Goal: Transaction & Acquisition: Purchase product/service

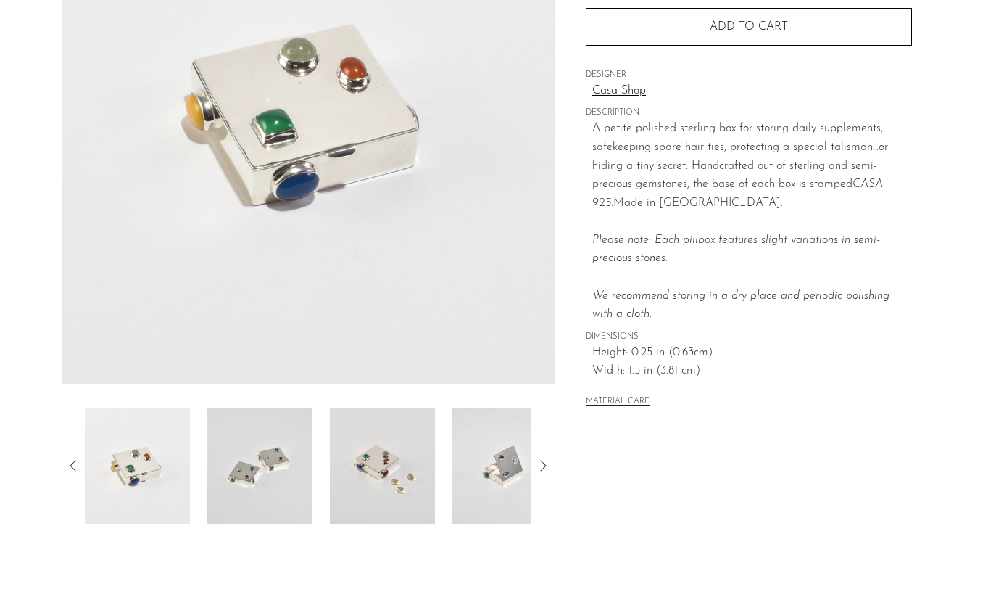
scroll to position [255, 0]
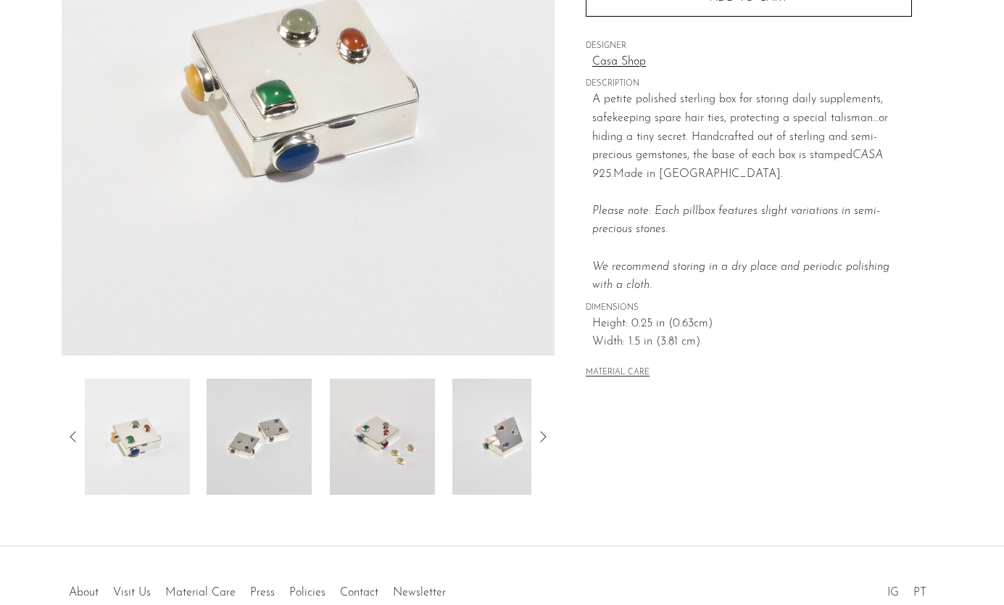
click at [507, 431] on img at bounding box center [504, 436] width 105 height 116
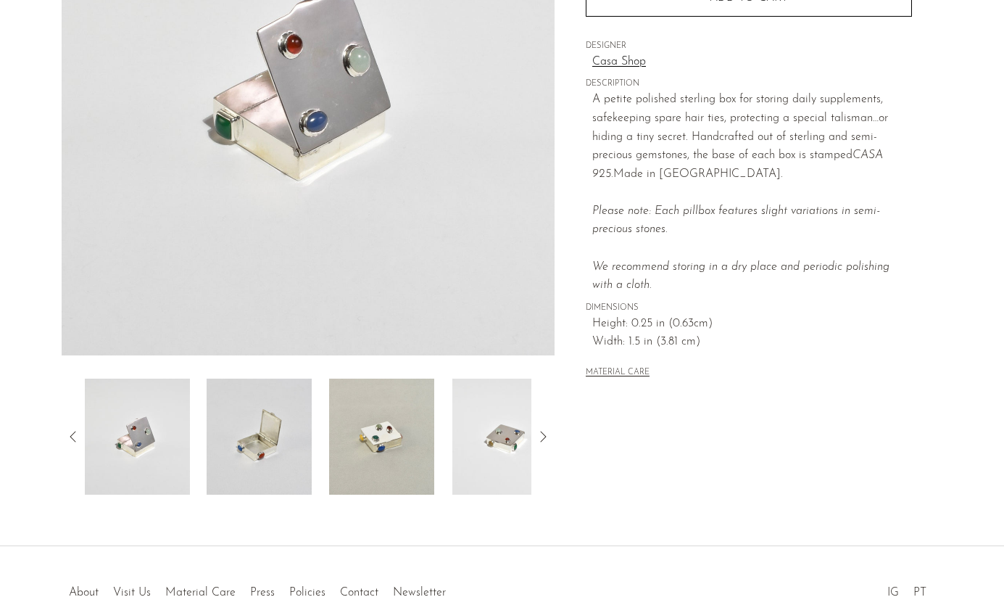
click at [494, 434] on img at bounding box center [504, 436] width 105 height 116
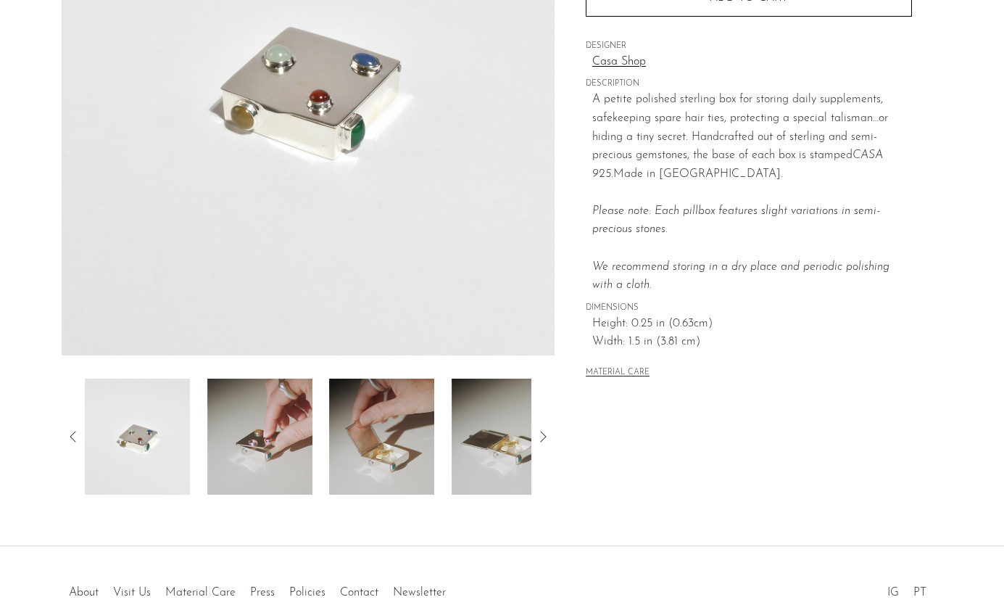
click at [398, 415] on img at bounding box center [382, 436] width 105 height 116
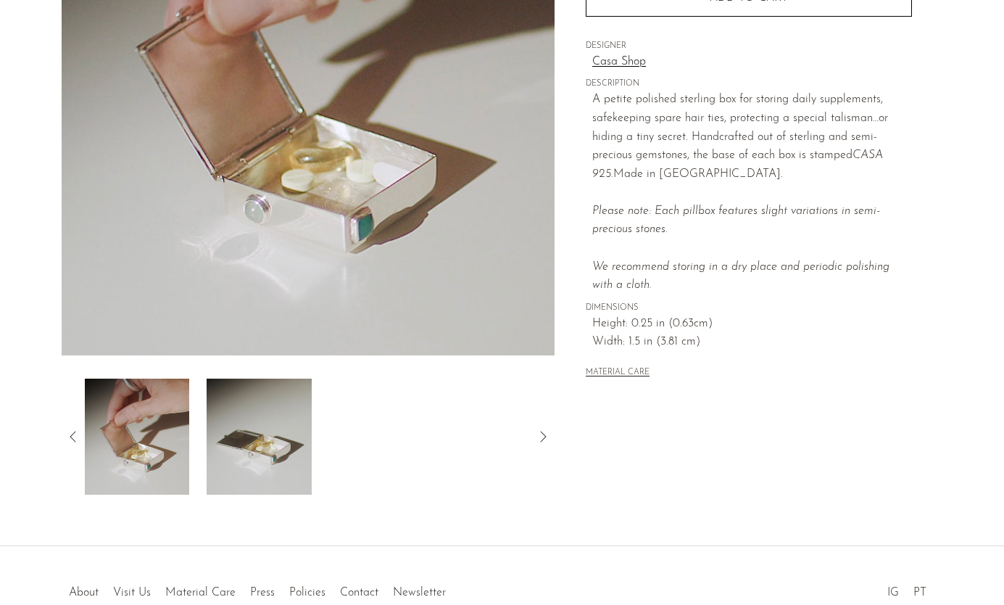
click at [239, 428] on img at bounding box center [259, 436] width 105 height 116
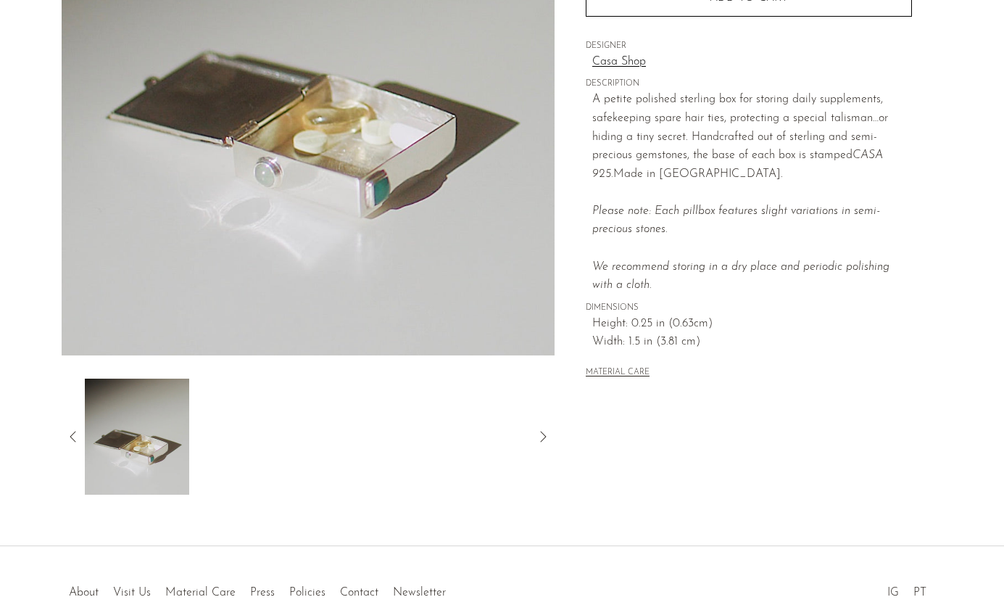
click at [74, 441] on icon at bounding box center [73, 436] width 17 height 17
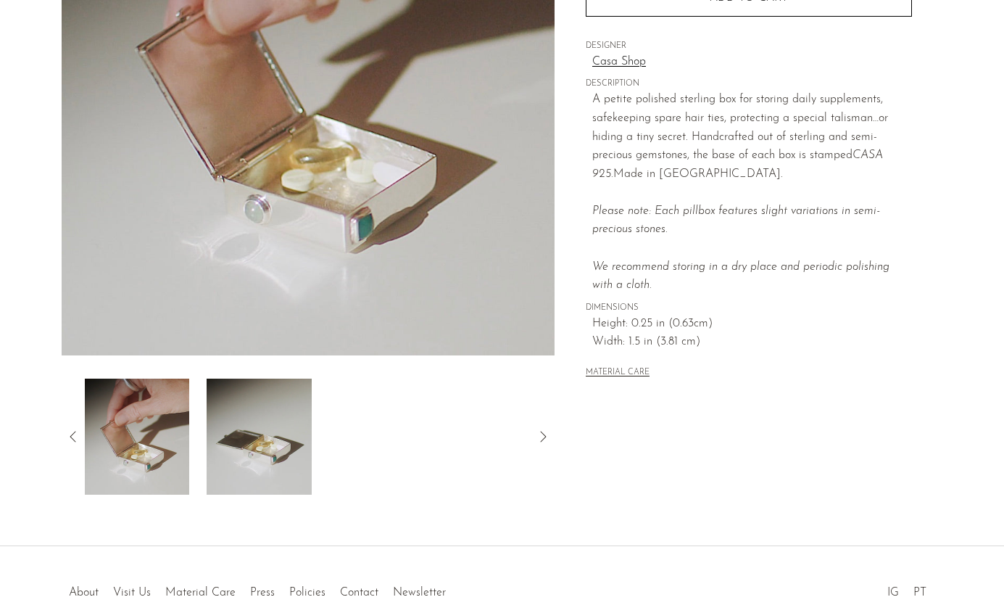
click at [138, 451] on img at bounding box center [136, 436] width 105 height 116
click at [76, 431] on icon at bounding box center [73, 436] width 17 height 17
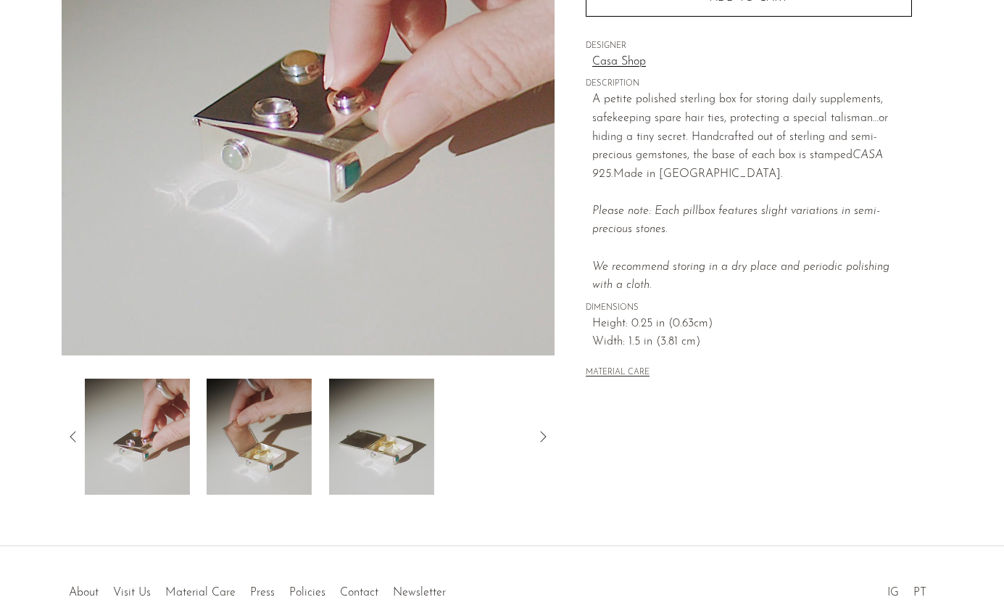
click at [127, 448] on img at bounding box center [136, 436] width 105 height 116
click at [73, 428] on icon at bounding box center [73, 436] width 17 height 17
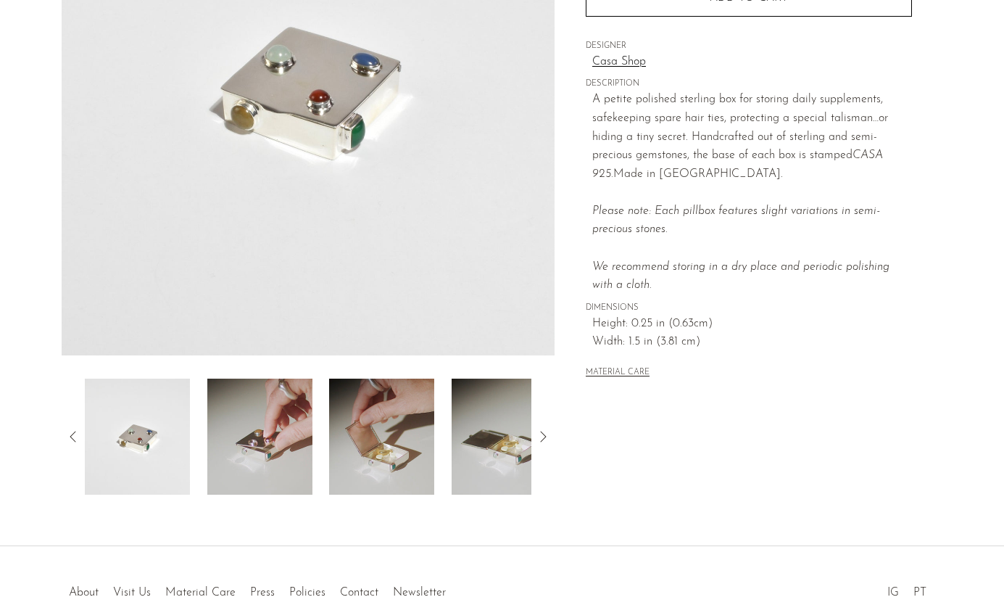
click at [74, 431] on icon at bounding box center [73, 436] width 17 height 17
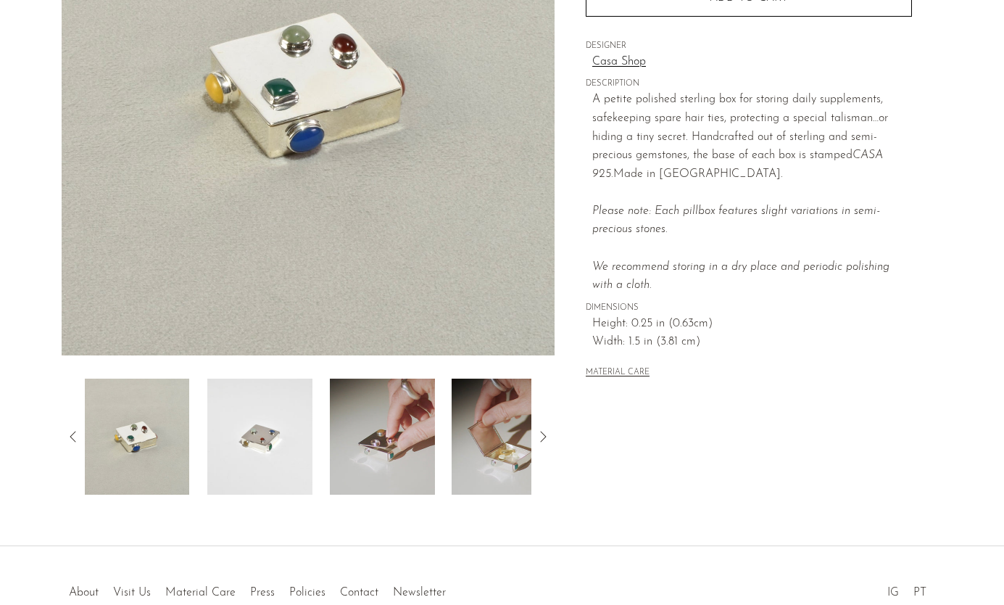
click at [74, 431] on icon at bounding box center [73, 436] width 17 height 17
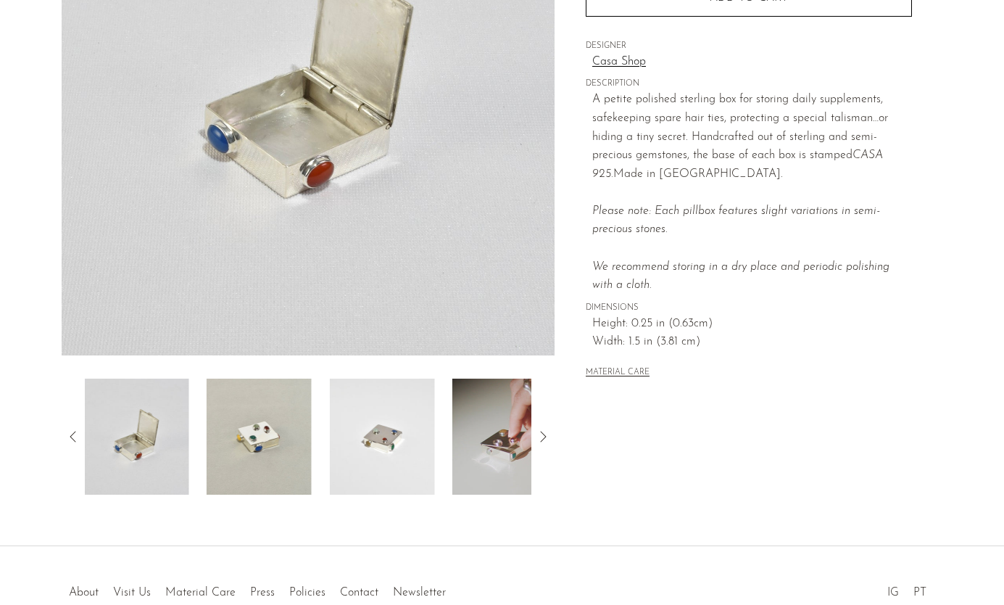
click at [74, 431] on icon at bounding box center [73, 436] width 17 height 17
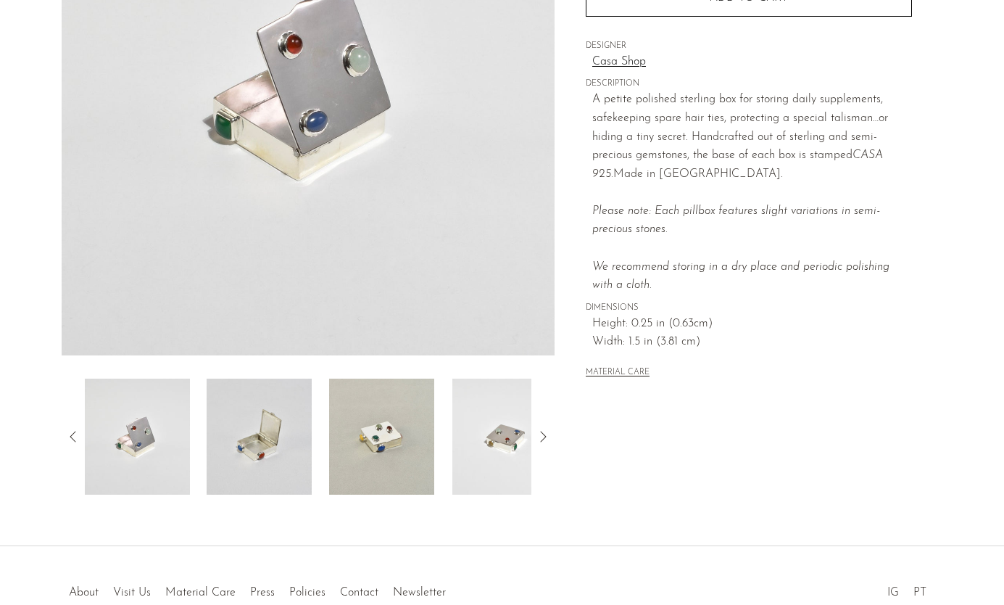
click at [74, 431] on icon at bounding box center [73, 436] width 17 height 17
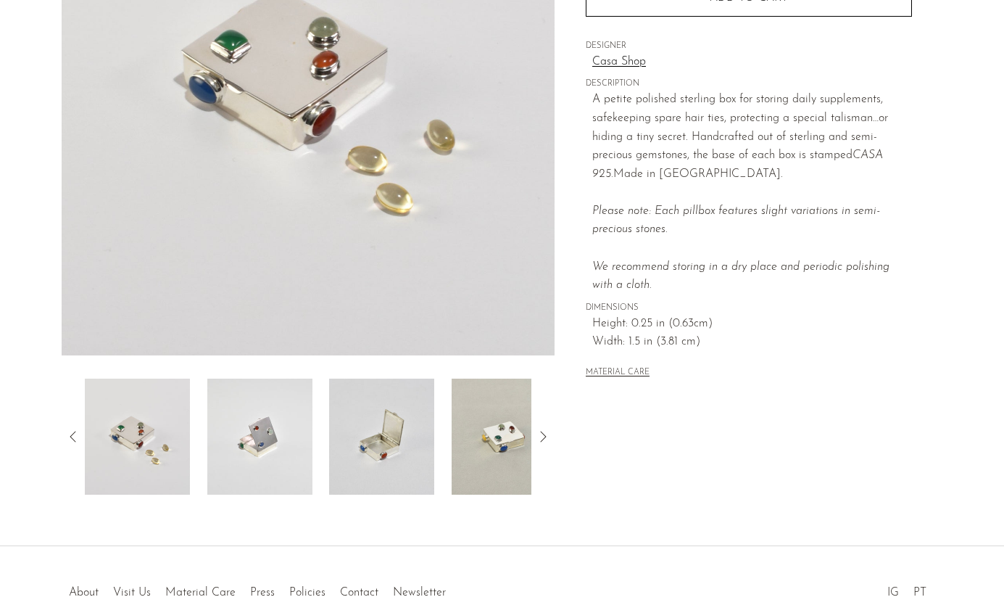
click at [74, 431] on icon at bounding box center [73, 436] width 17 height 17
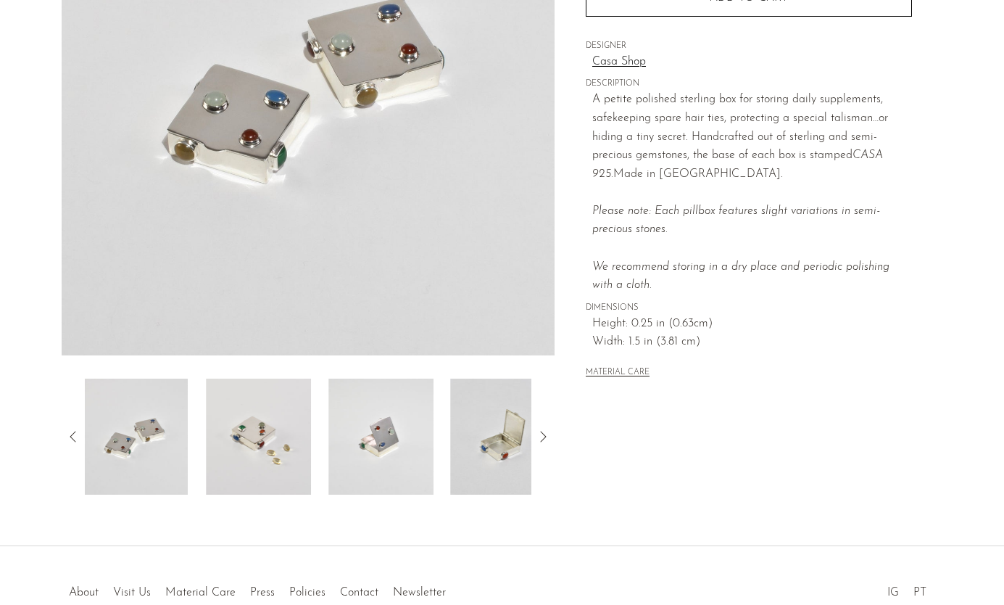
click at [74, 431] on icon at bounding box center [73, 436] width 17 height 17
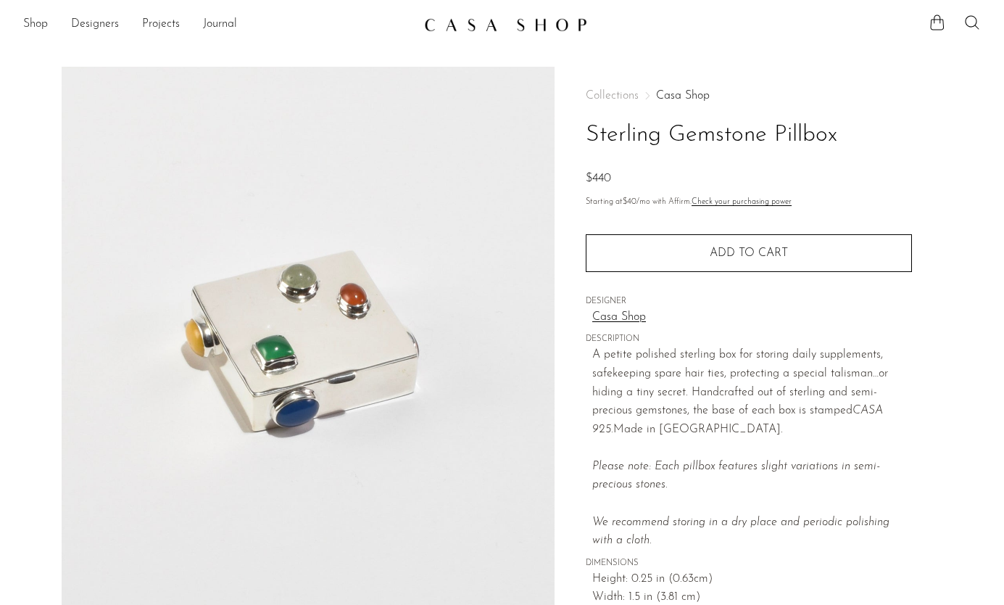
scroll to position [0, 0]
click at [505, 36] on link at bounding box center [502, 25] width 157 height 26
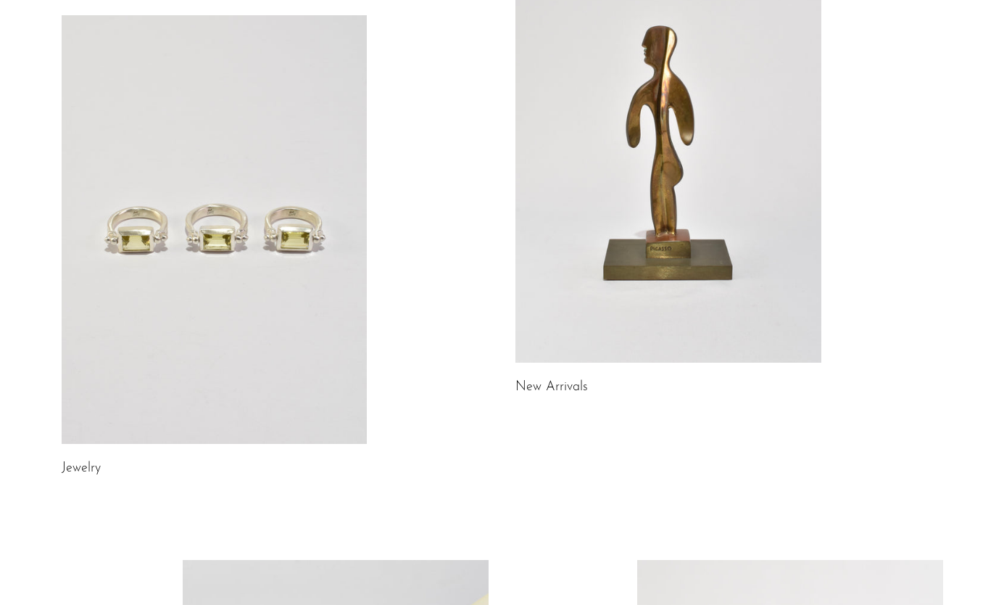
scroll to position [113, 0]
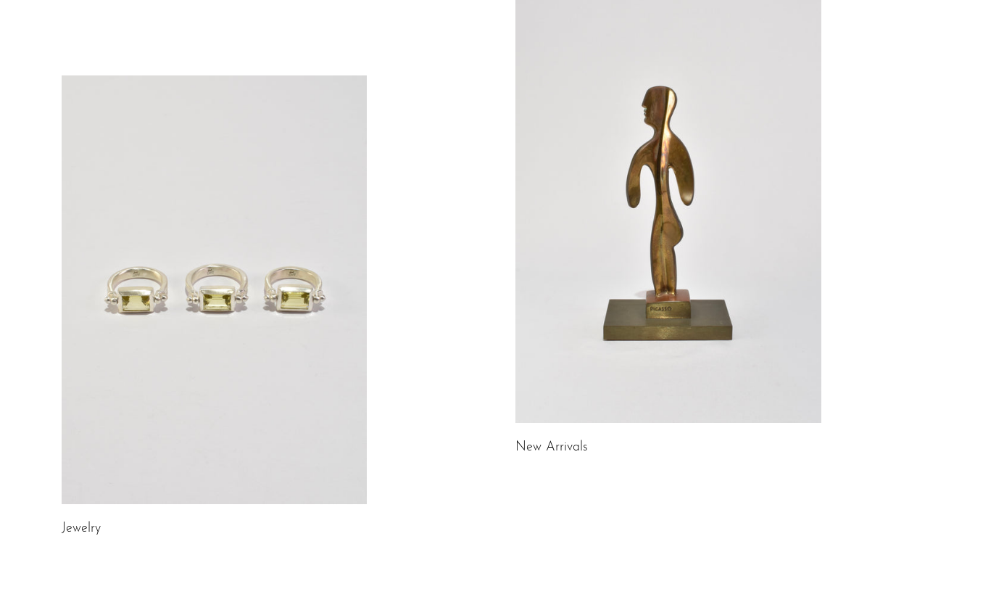
click at [676, 262] on link at bounding box center [668, 208] width 306 height 428
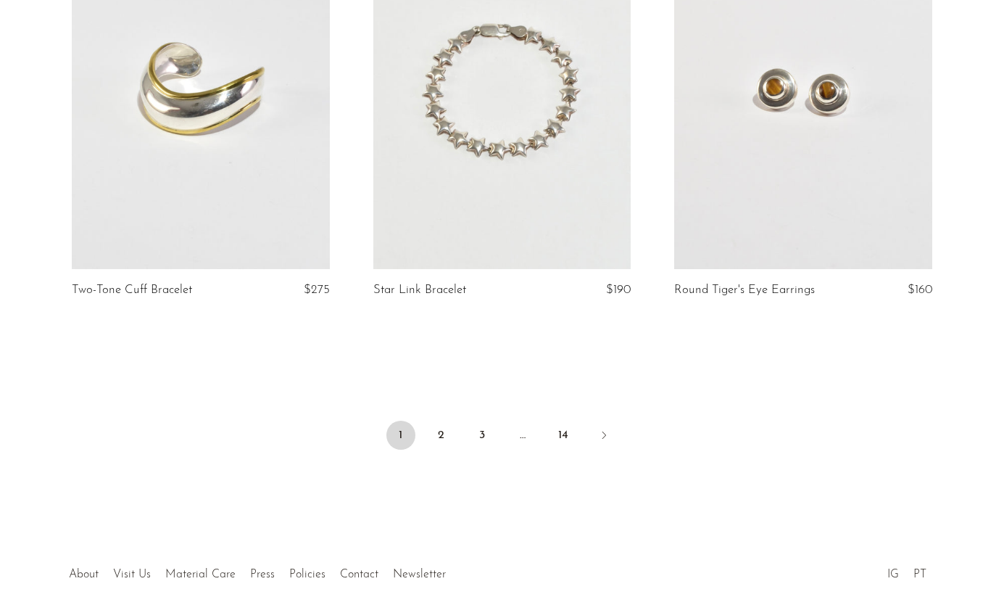
scroll to position [4960, 0]
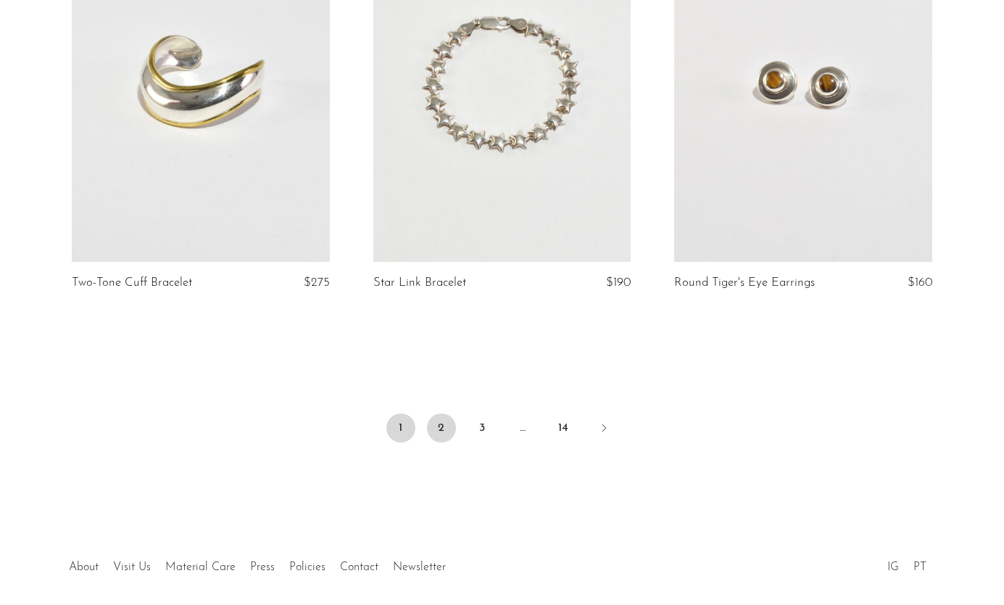
click at [444, 442] on link "2" at bounding box center [441, 427] width 29 height 29
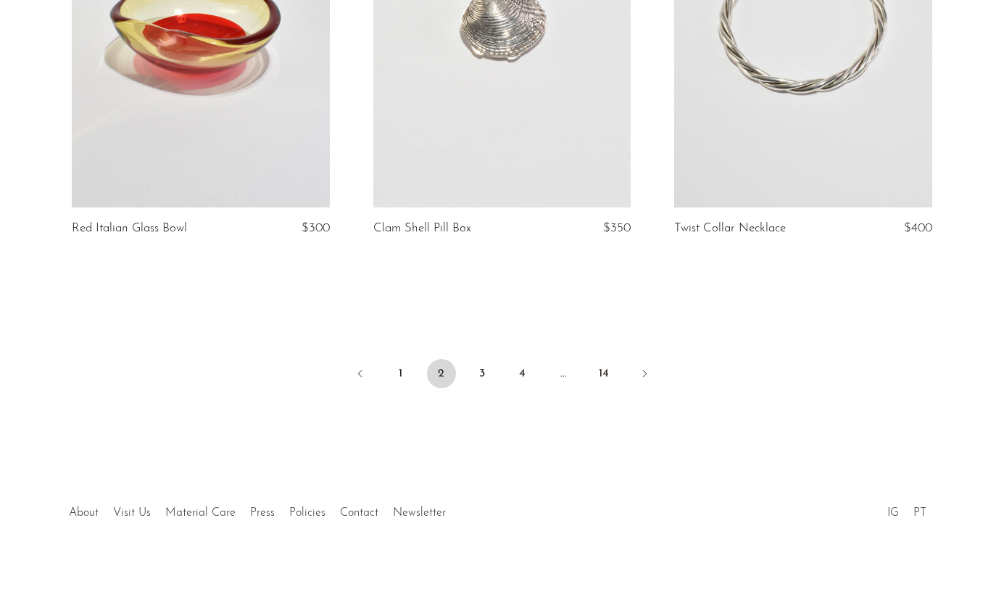
scroll to position [4986, 0]
click at [484, 373] on link "3" at bounding box center [482, 374] width 29 height 29
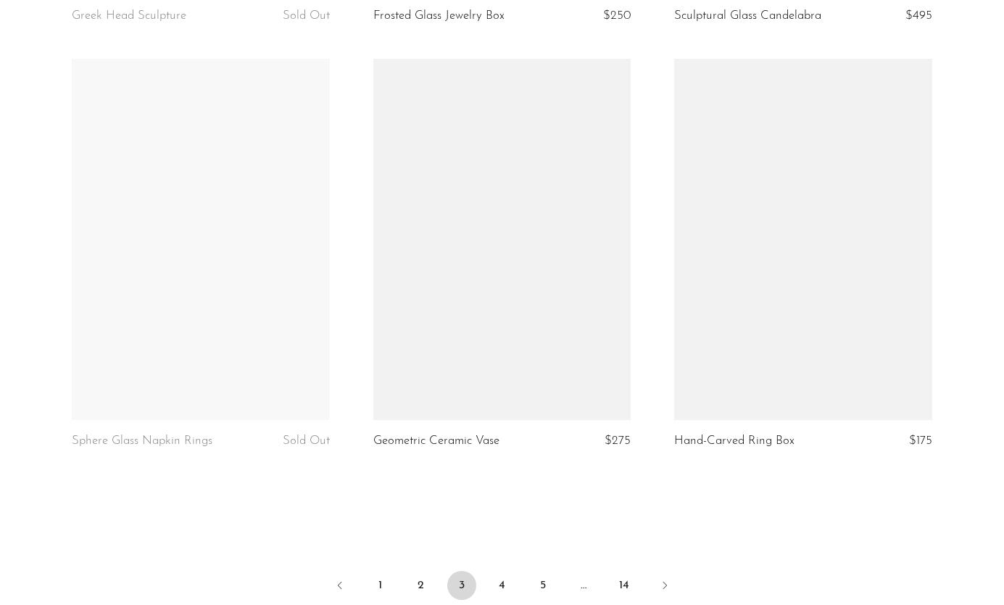
scroll to position [4860, 0]
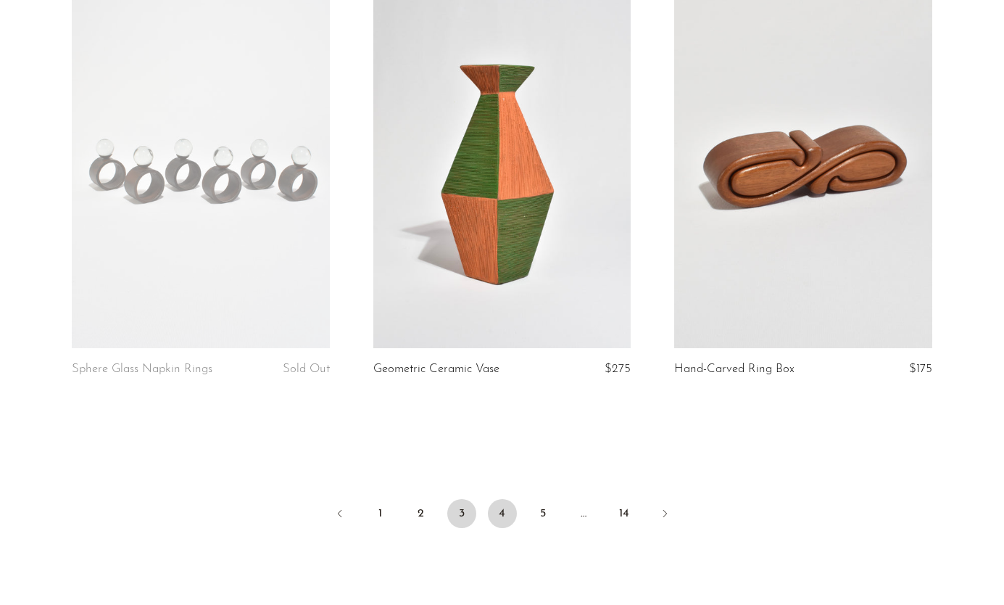
click at [505, 503] on link "4" at bounding box center [502, 513] width 29 height 29
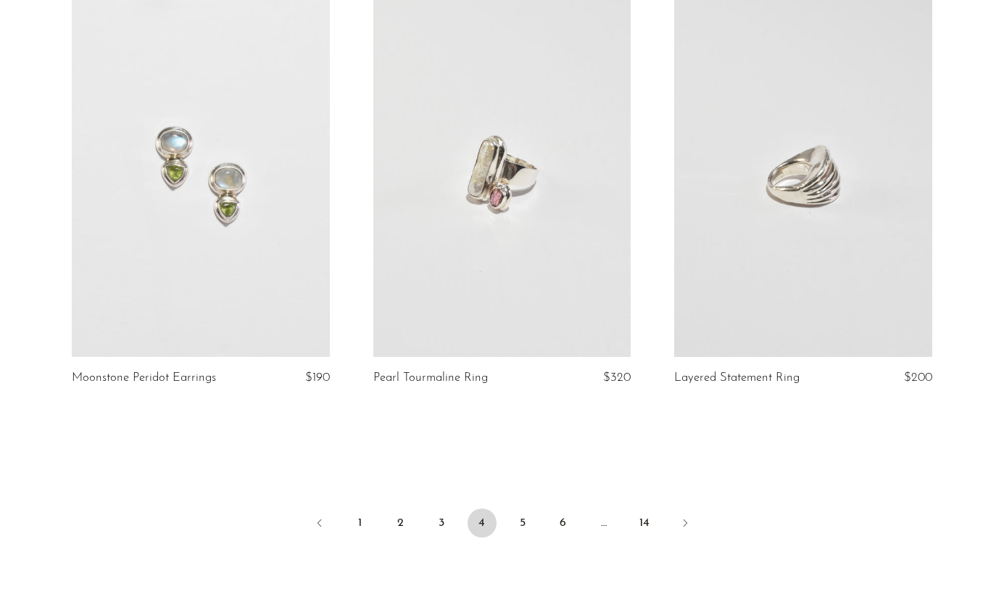
scroll to position [4915, 0]
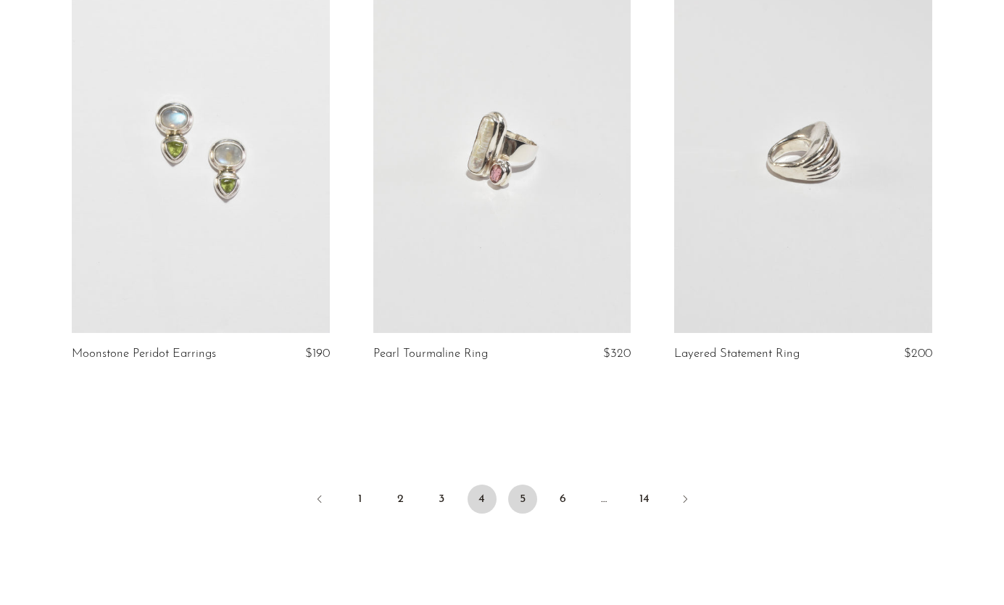
click at [531, 484] on link "5" at bounding box center [522, 498] width 29 height 29
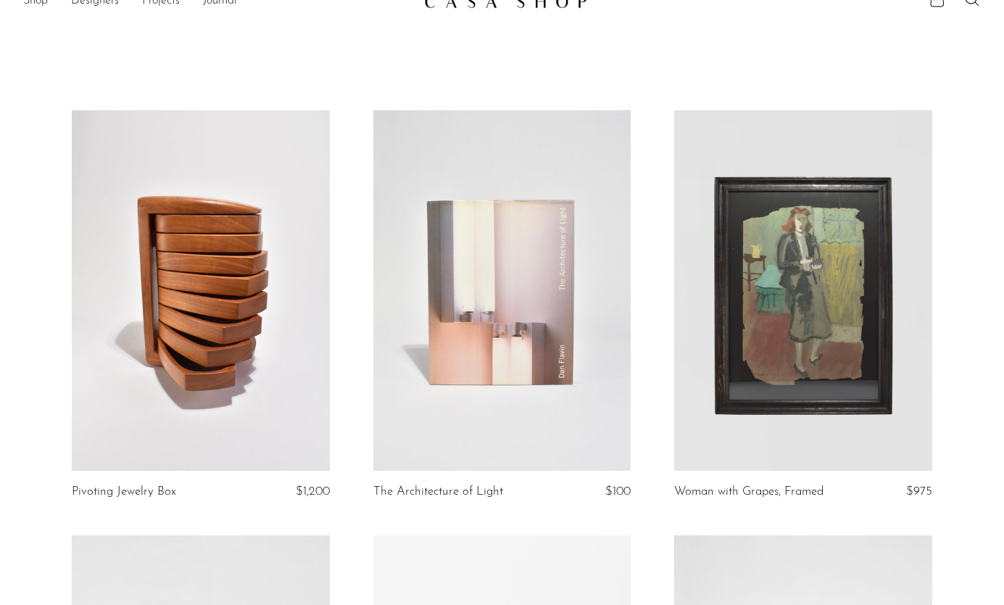
scroll to position [25, 0]
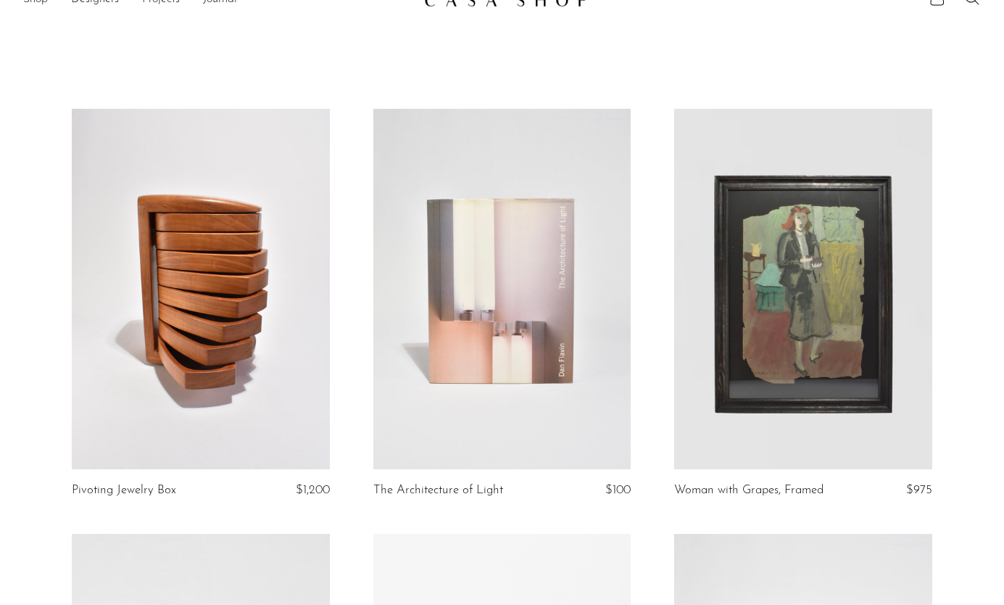
click at [239, 310] on link at bounding box center [200, 289] width 257 height 361
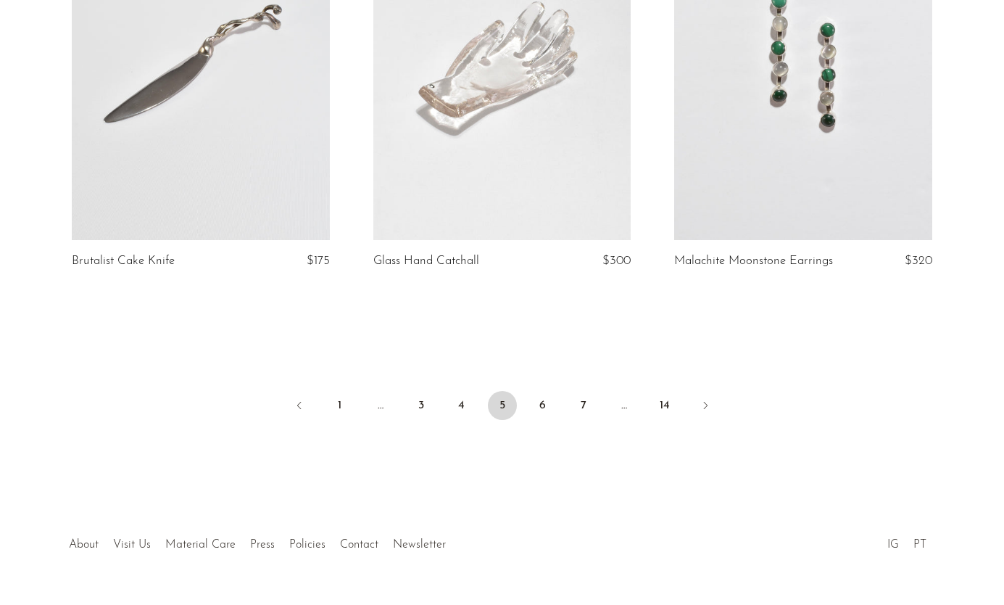
scroll to position [4976, 0]
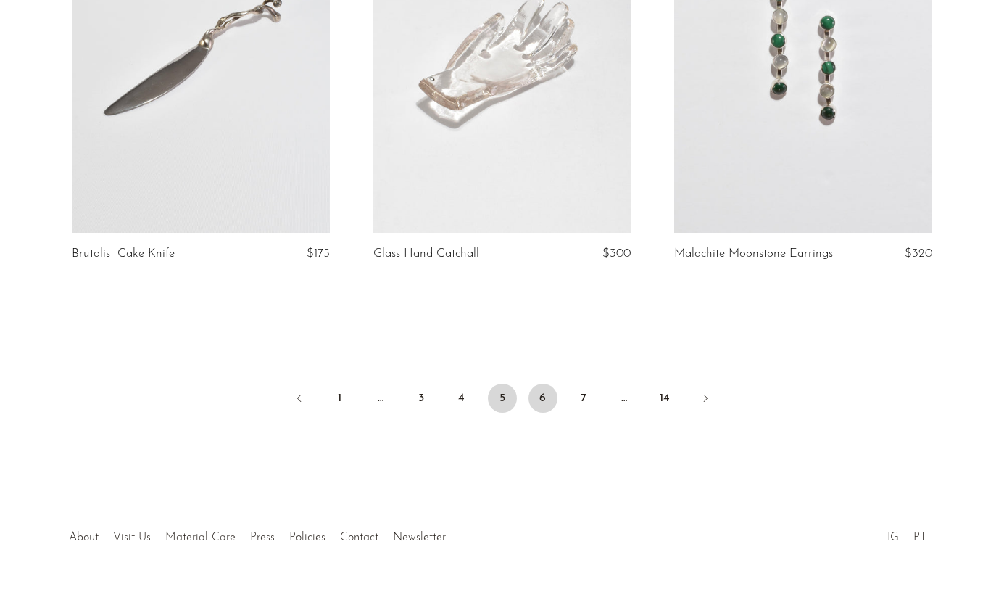
click at [549, 393] on link "6" at bounding box center [543, 398] width 29 height 29
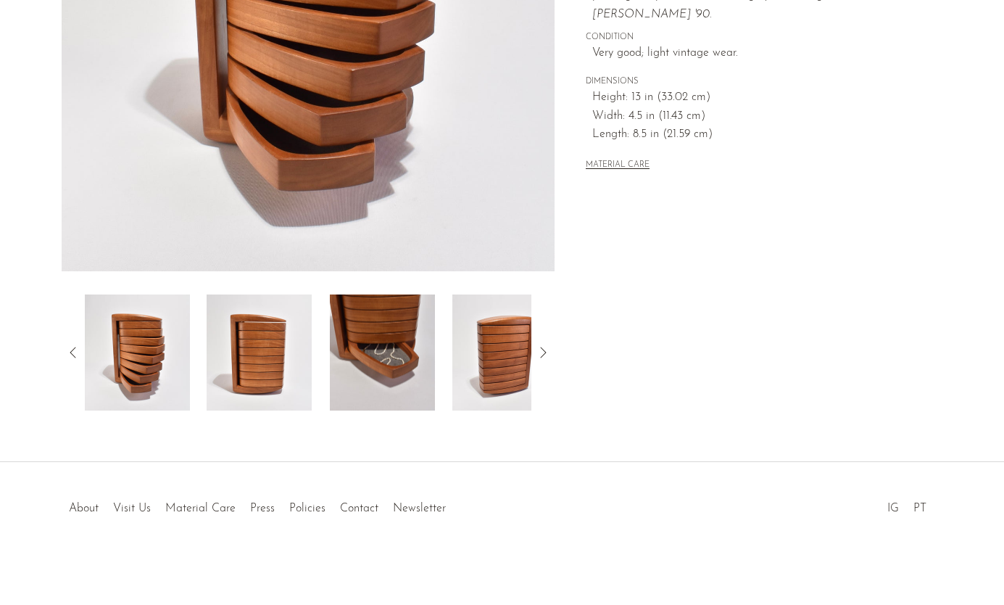
scroll to position [339, 0]
click at [276, 357] on img at bounding box center [259, 352] width 105 height 116
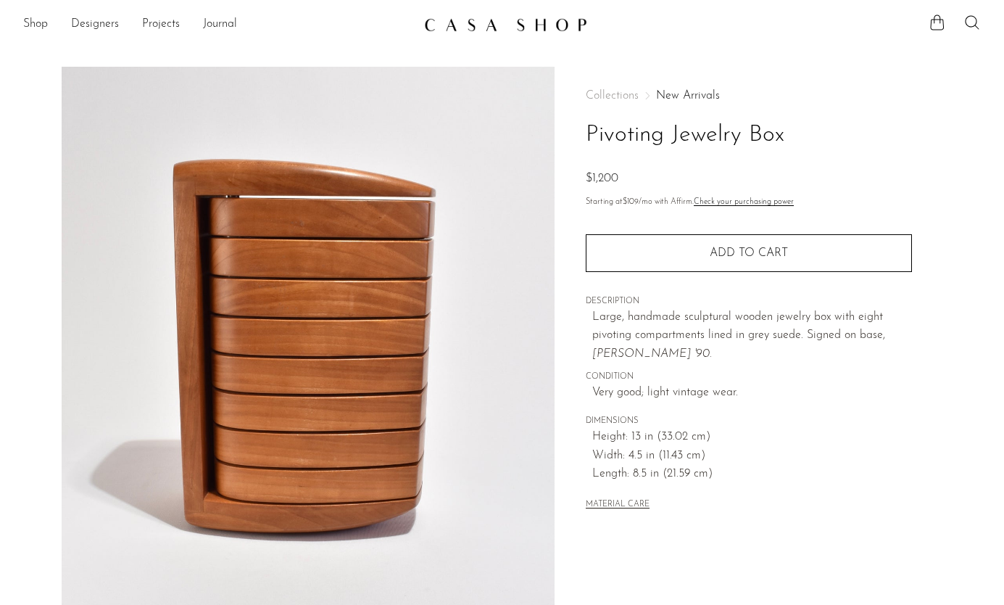
scroll to position [144, 0]
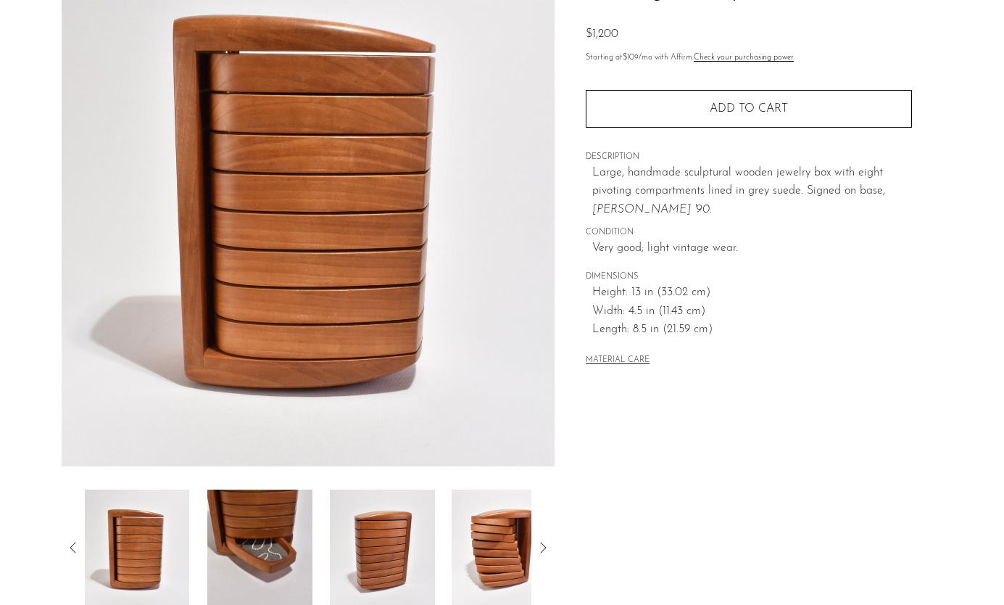
click at [256, 515] on img at bounding box center [259, 547] width 105 height 116
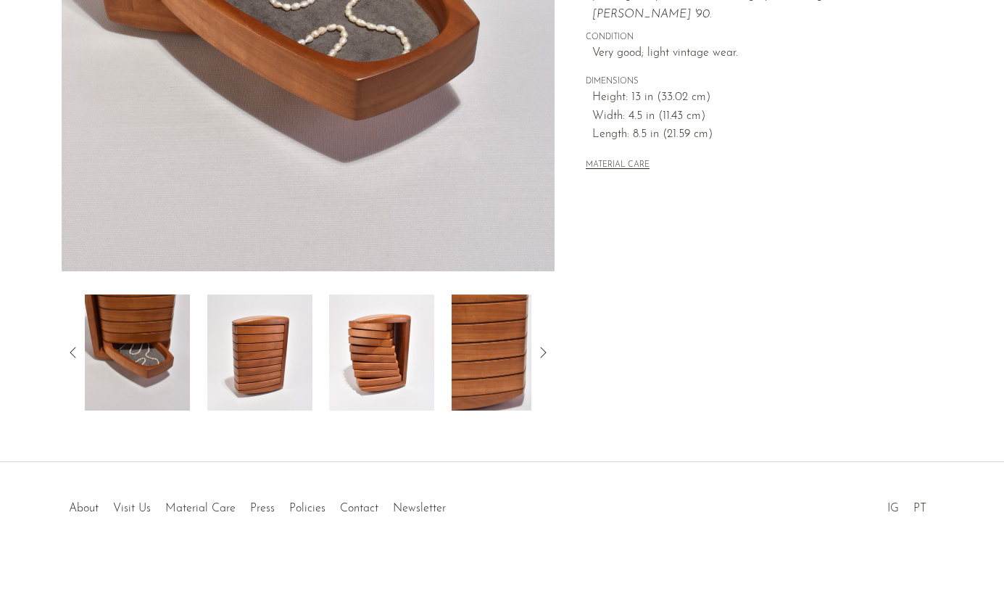
scroll to position [339, 0]
click at [377, 355] on img at bounding box center [381, 352] width 105 height 116
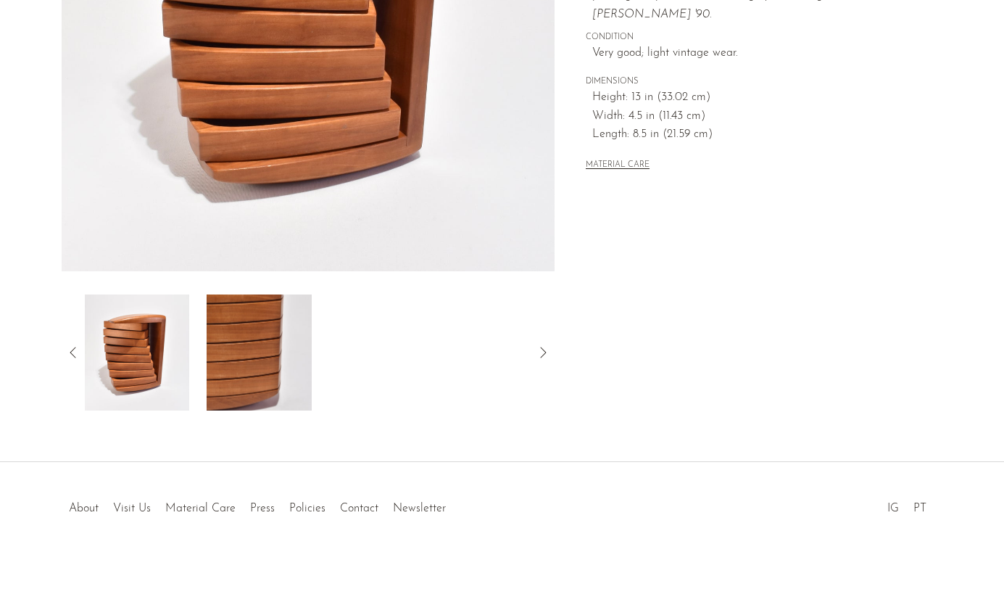
click at [282, 331] on img at bounding box center [259, 352] width 105 height 116
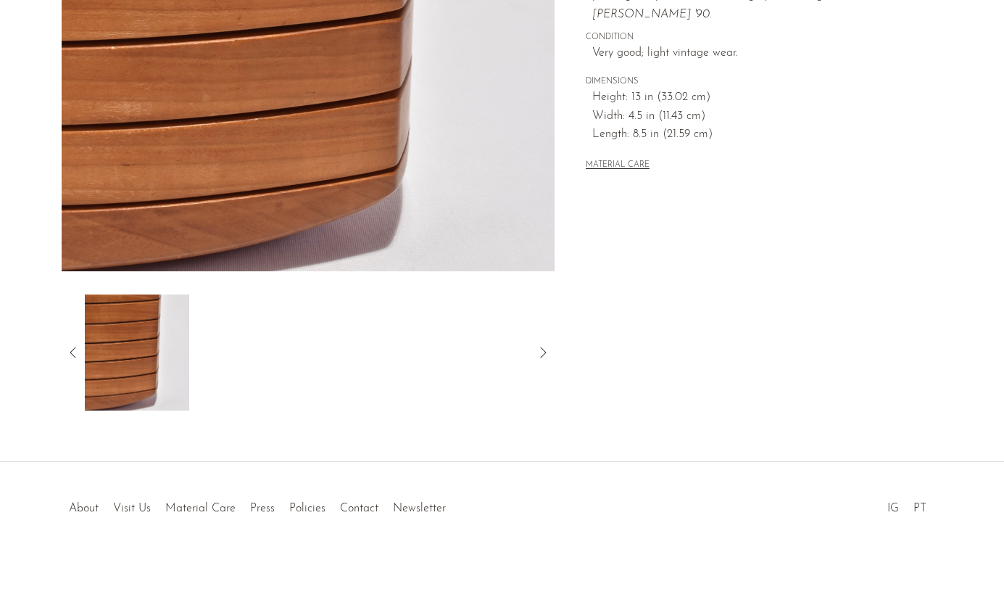
click at [72, 346] on icon at bounding box center [73, 352] width 17 height 17
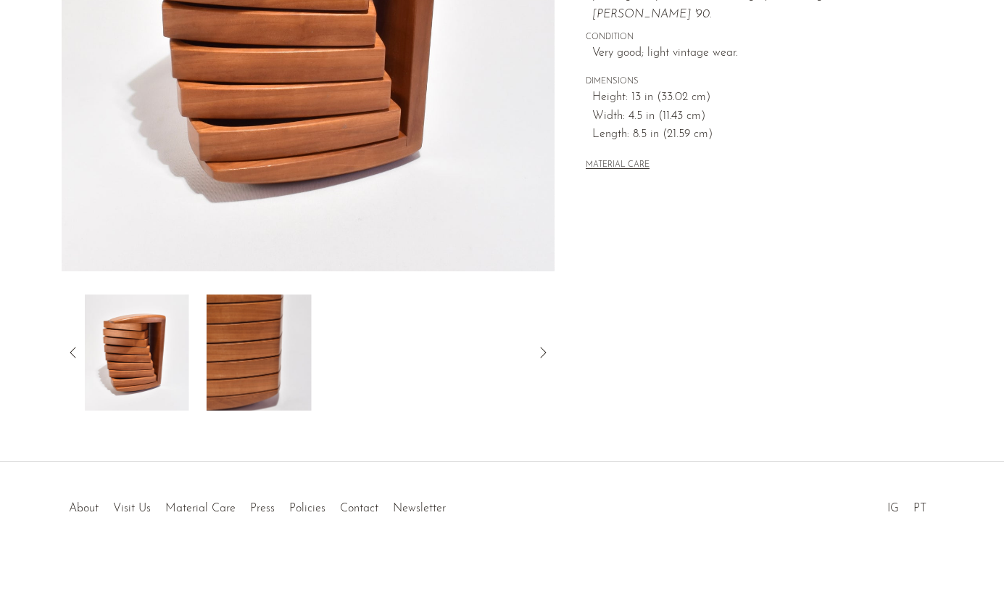
click at [141, 353] on img at bounding box center [136, 352] width 105 height 116
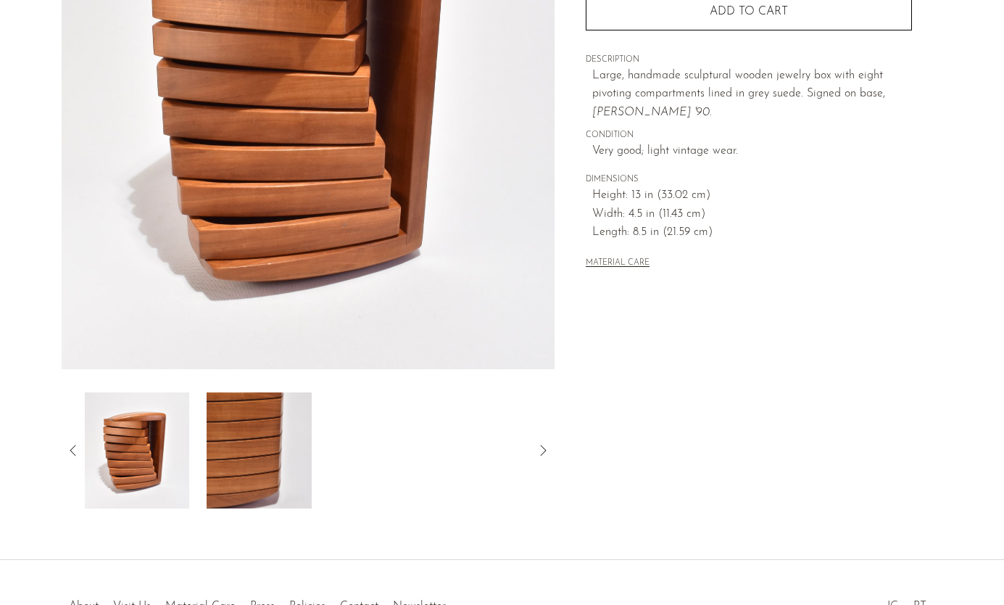
scroll to position [243, 0]
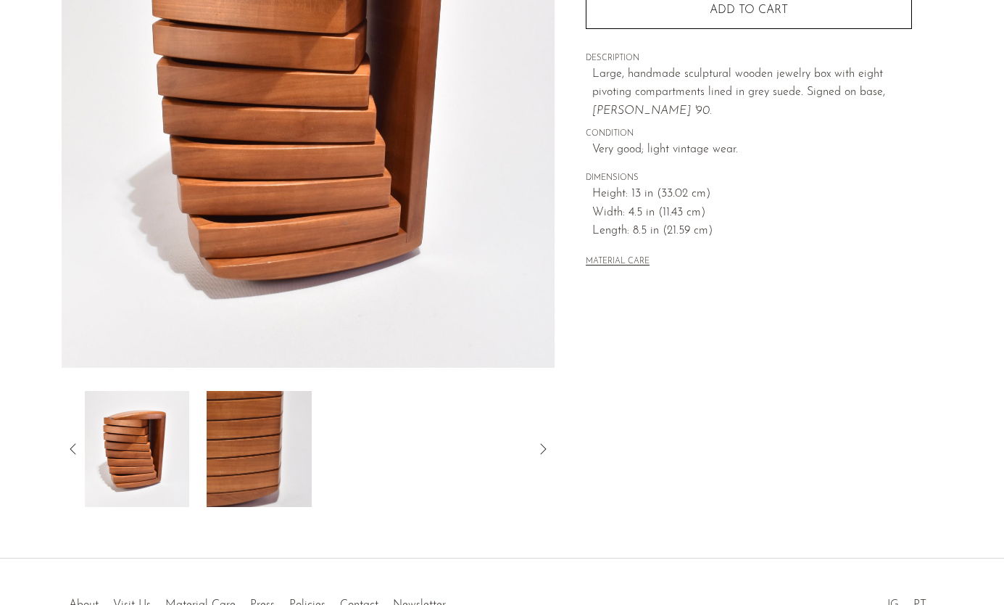
click at [78, 450] on icon at bounding box center [73, 448] width 17 height 17
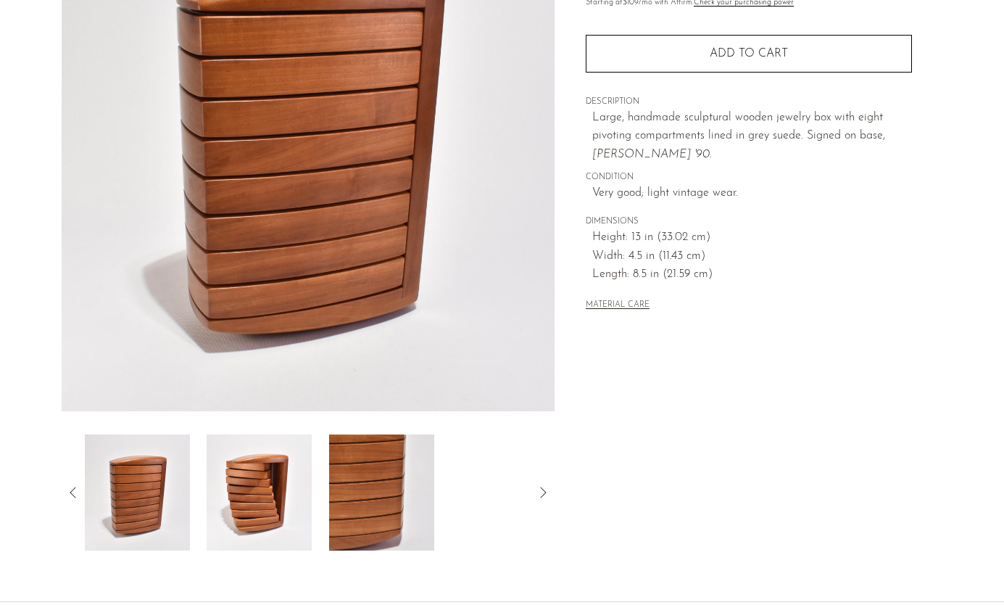
scroll to position [204, 0]
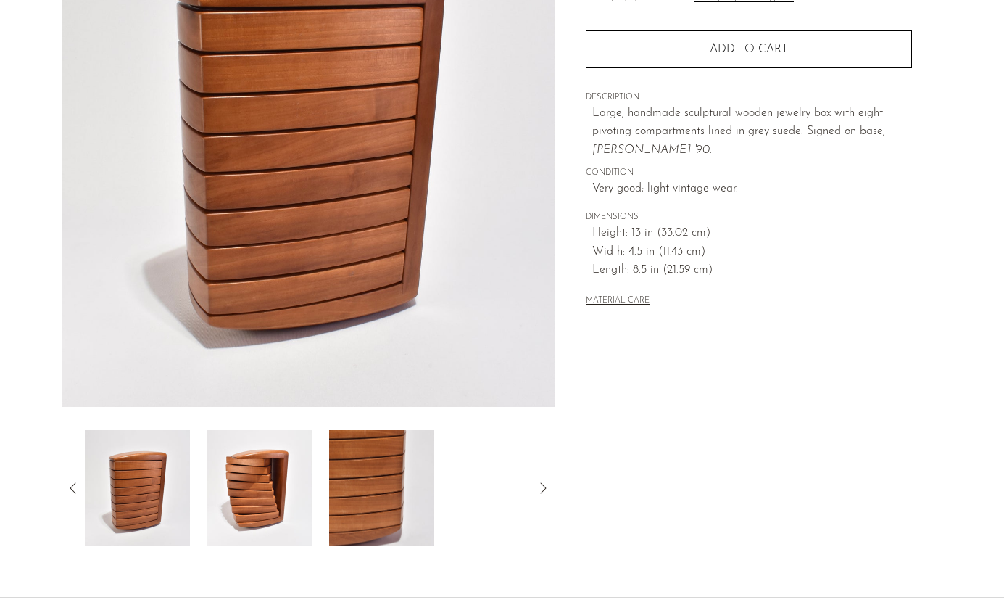
click at [71, 487] on icon at bounding box center [73, 487] width 17 height 17
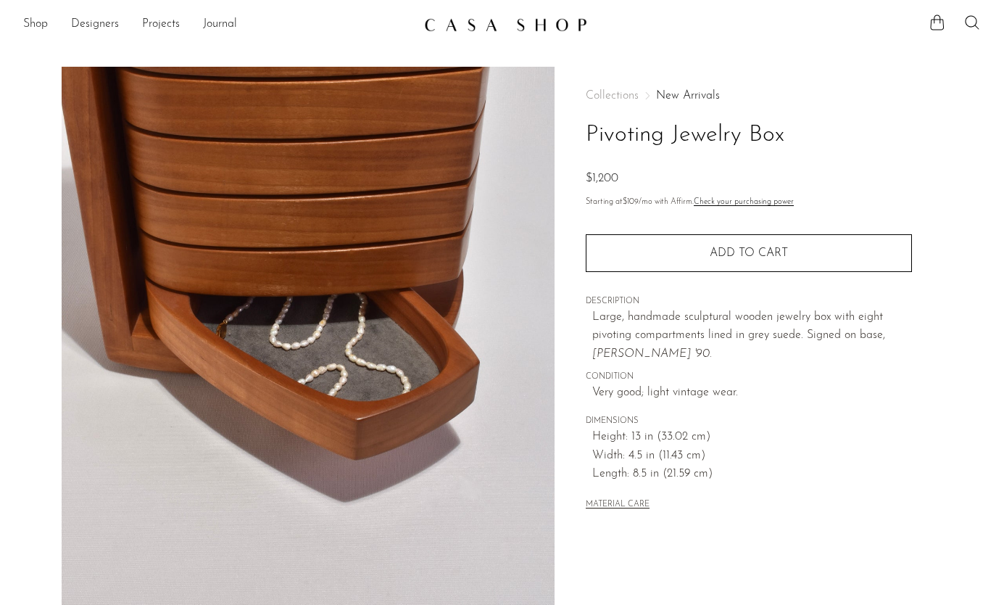
scroll to position [241, 0]
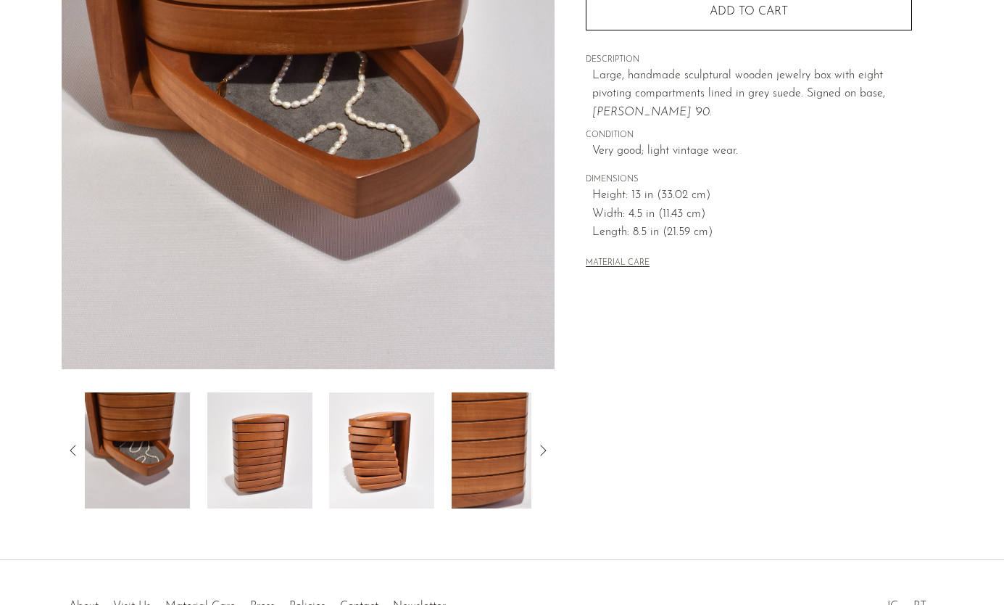
click at [75, 453] on icon at bounding box center [73, 450] width 17 height 17
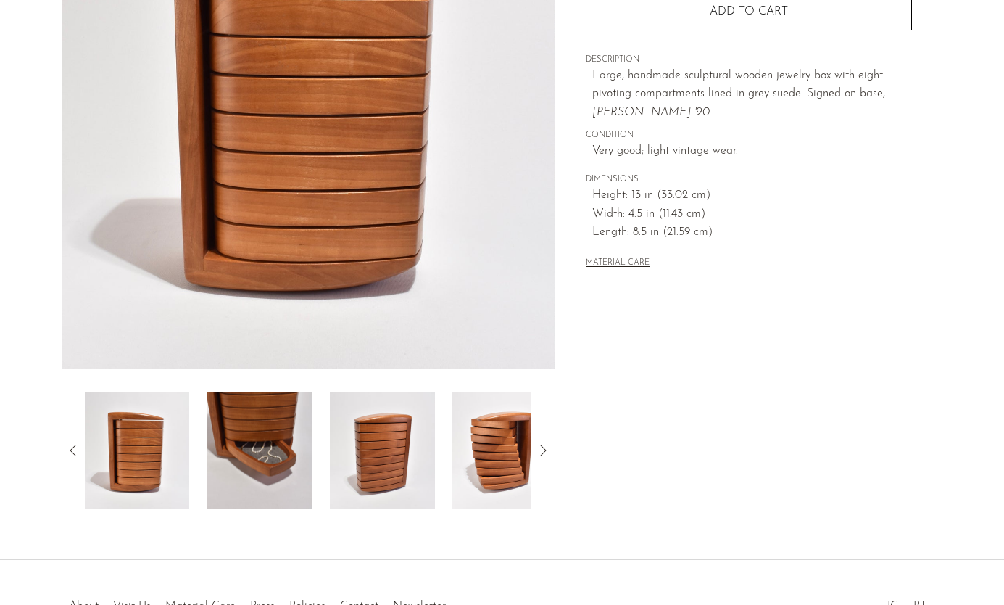
click at [75, 453] on icon at bounding box center [73, 450] width 17 height 17
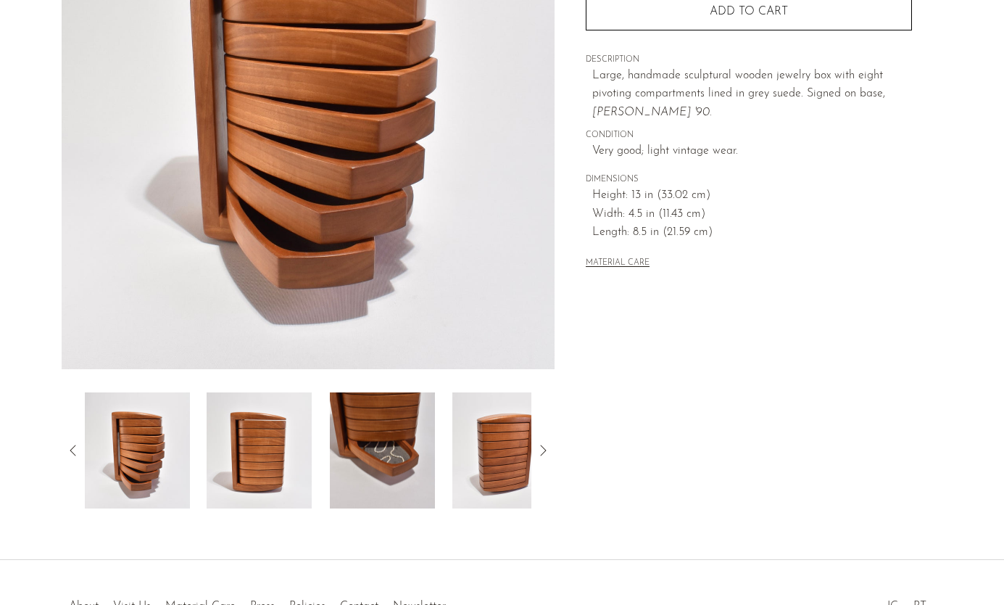
click at [76, 453] on icon at bounding box center [73, 450] width 17 height 17
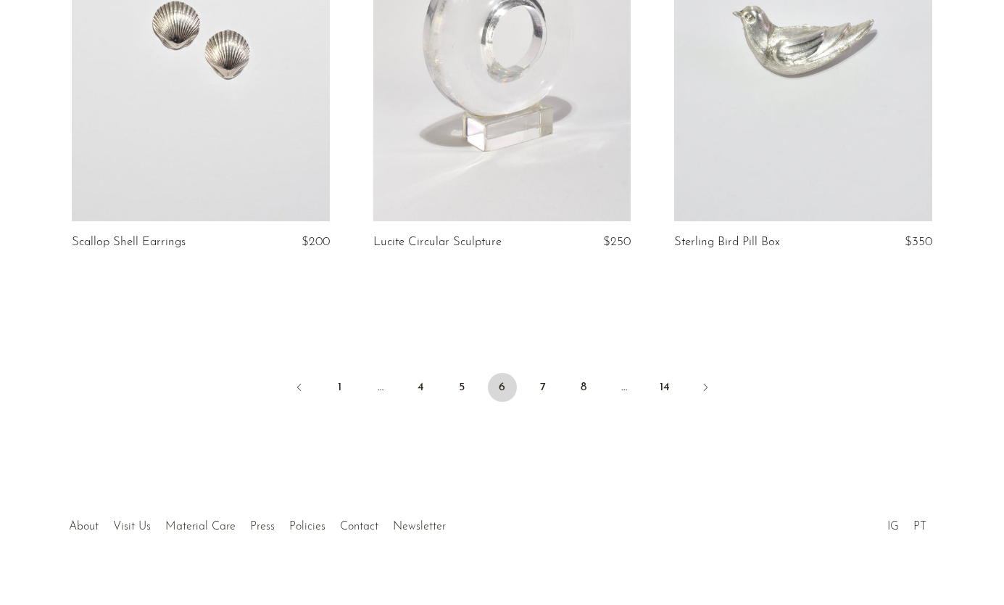
scroll to position [4999, 0]
click at [543, 381] on link "7" at bounding box center [543, 387] width 29 height 29
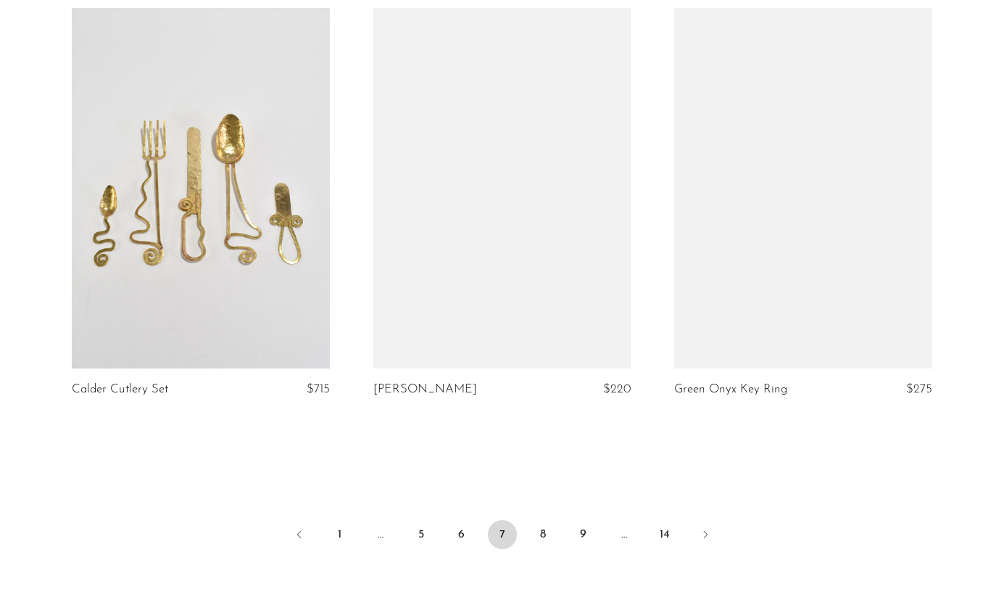
scroll to position [4904, 0]
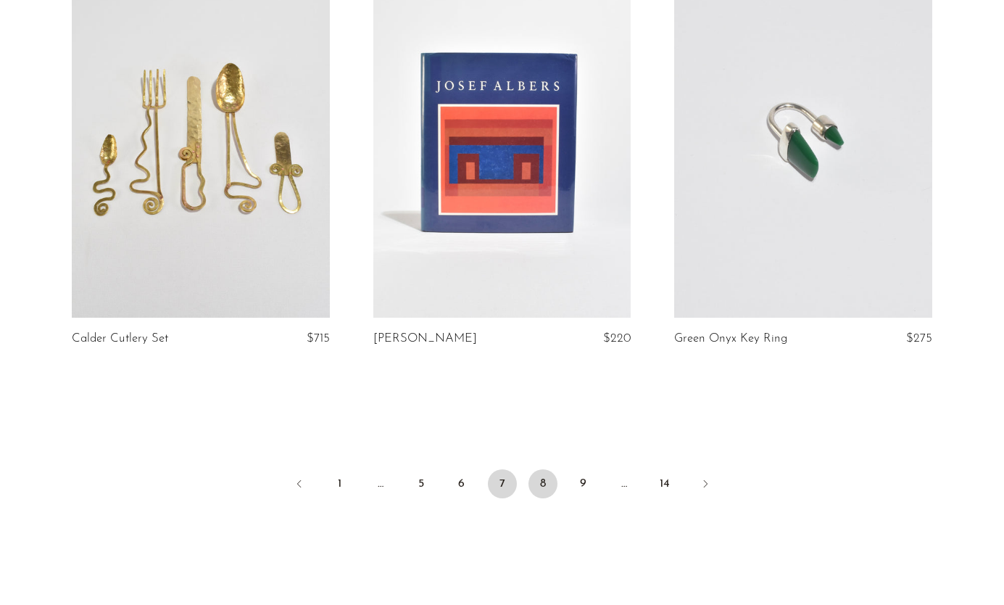
click at [546, 476] on link "8" at bounding box center [543, 483] width 29 height 29
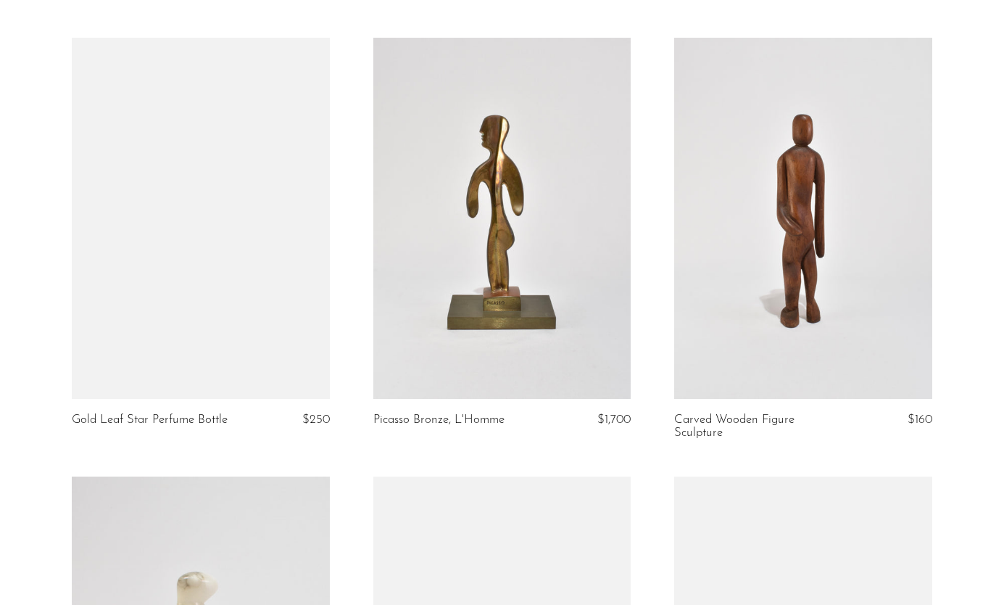
scroll to position [951, 0]
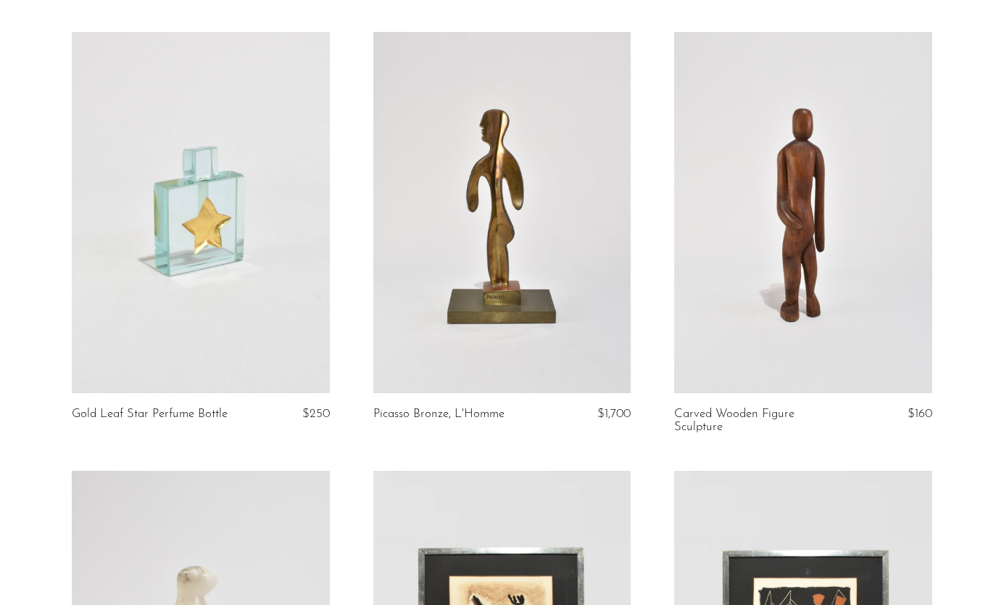
click at [507, 254] on link at bounding box center [501, 212] width 257 height 361
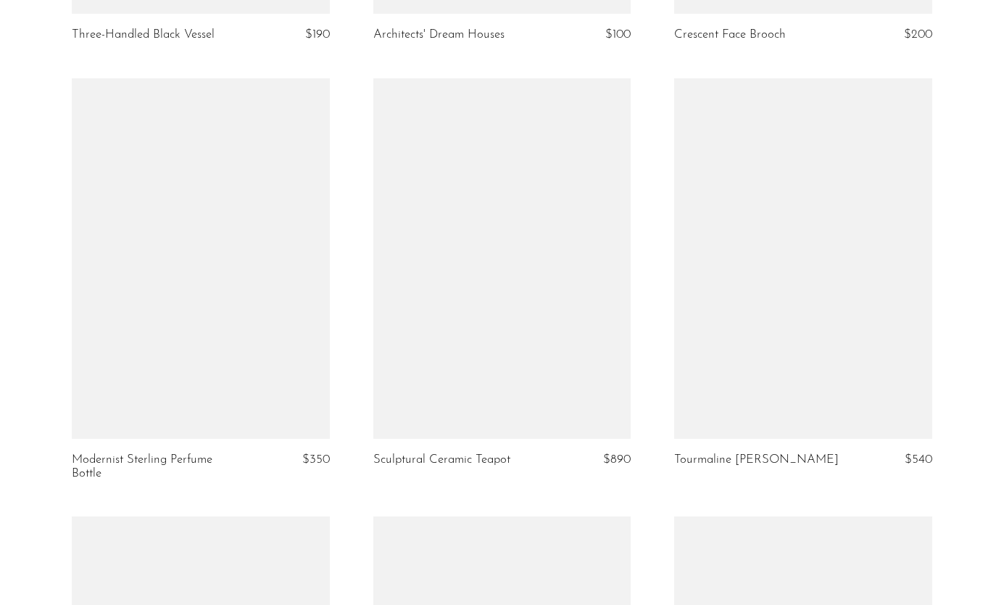
scroll to position [2234, 0]
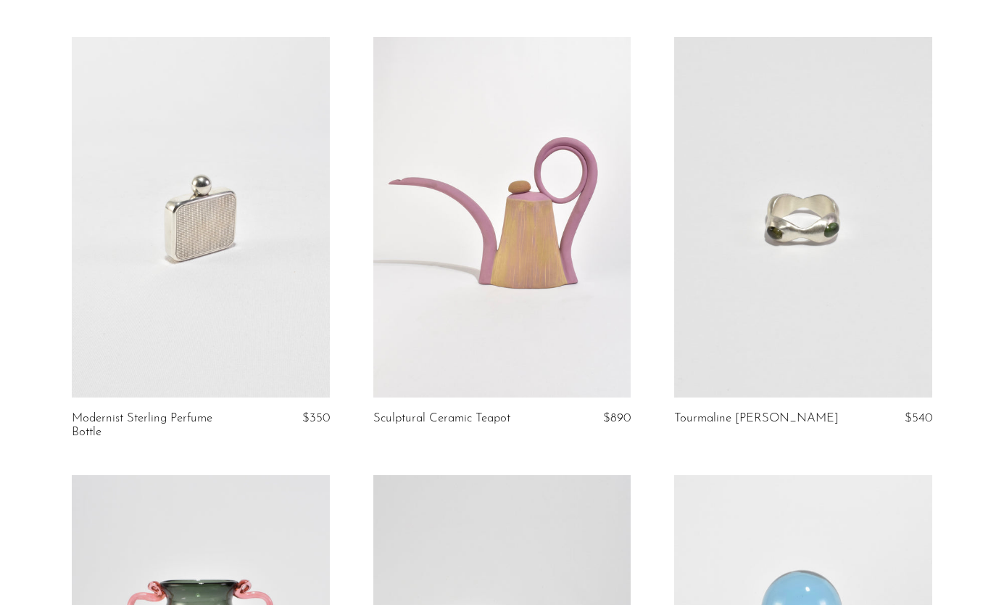
click at [215, 242] on link at bounding box center [200, 217] width 257 height 361
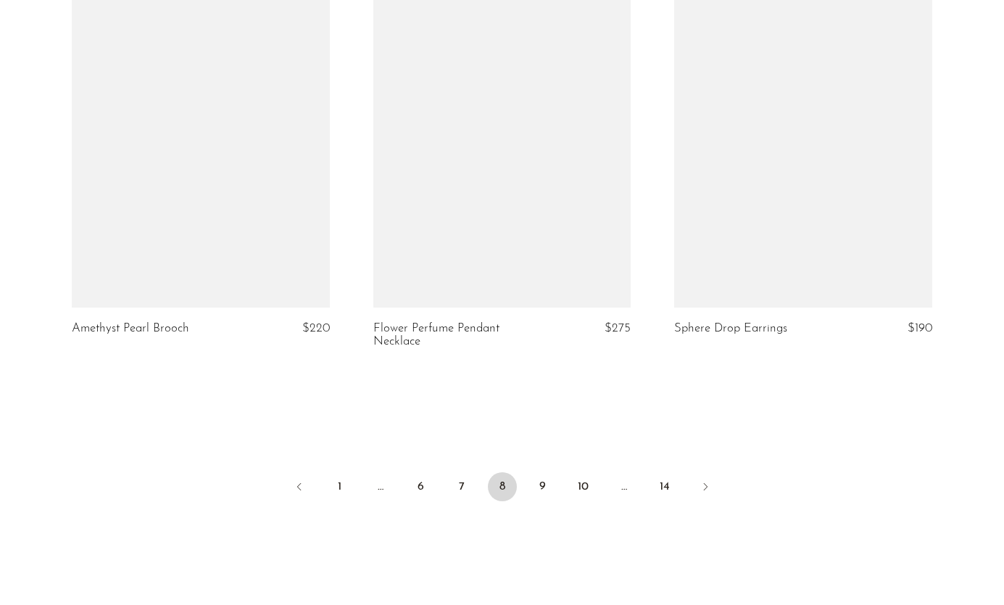
scroll to position [4911, 0]
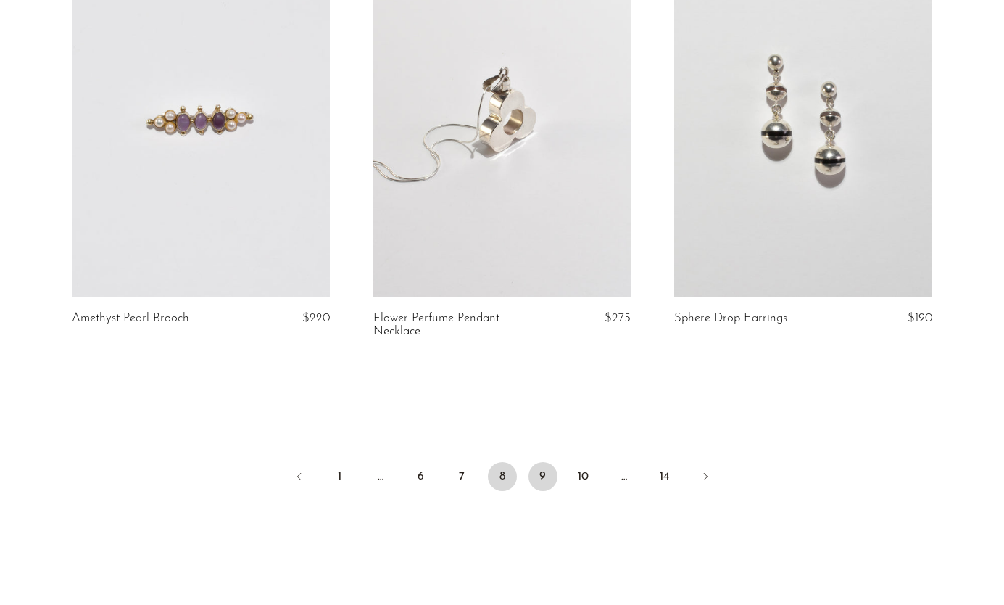
click at [546, 465] on link "9" at bounding box center [543, 476] width 29 height 29
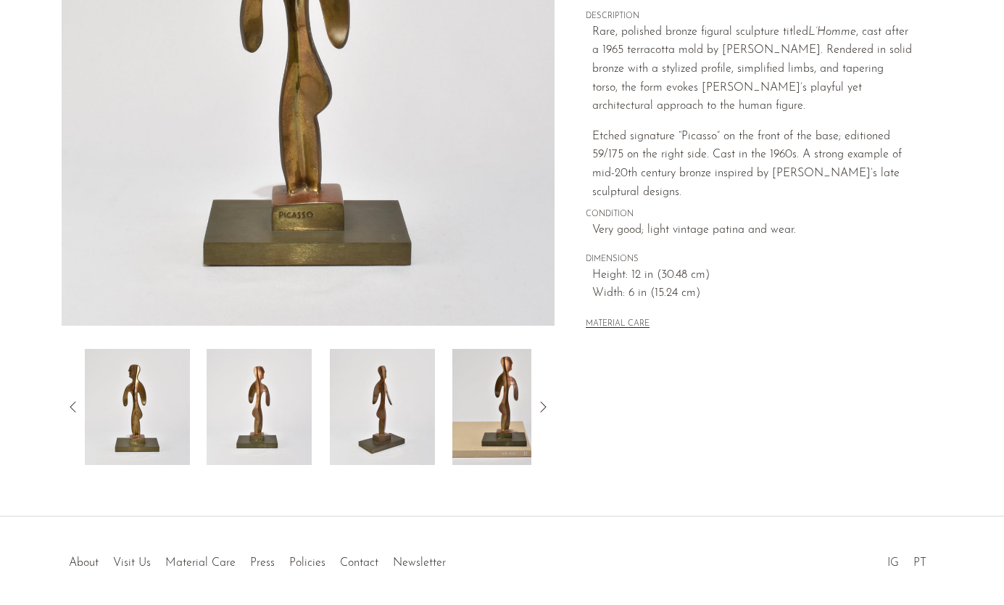
scroll to position [339, 0]
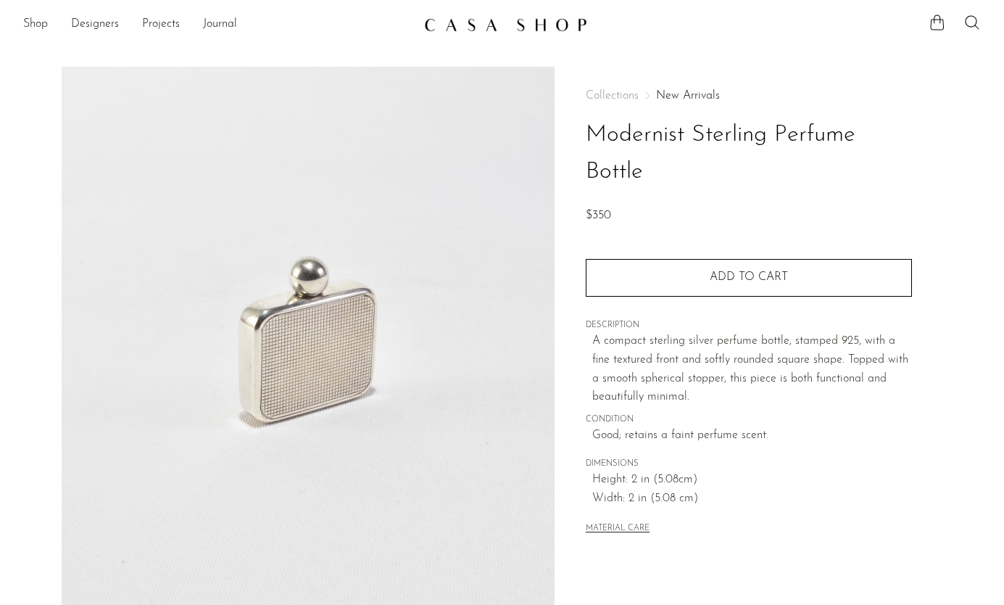
scroll to position [212, 0]
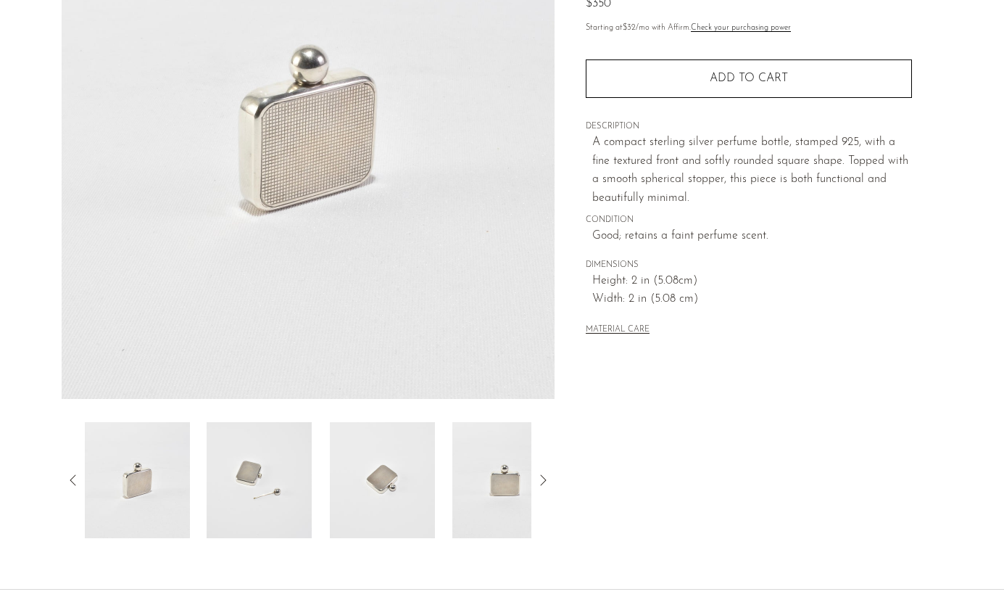
click at [237, 483] on img at bounding box center [259, 480] width 105 height 116
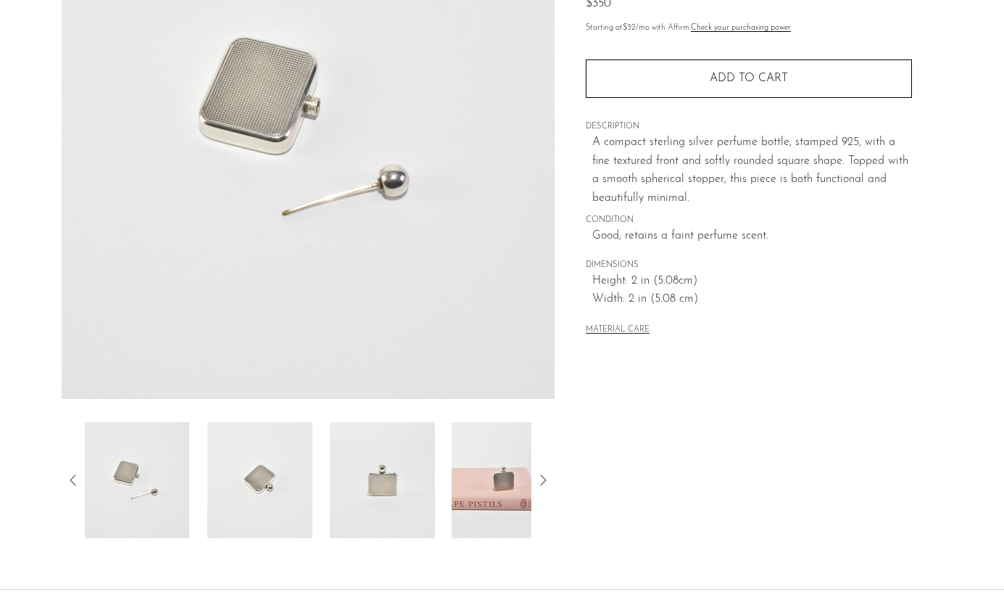
click at [251, 499] on img at bounding box center [259, 480] width 105 height 116
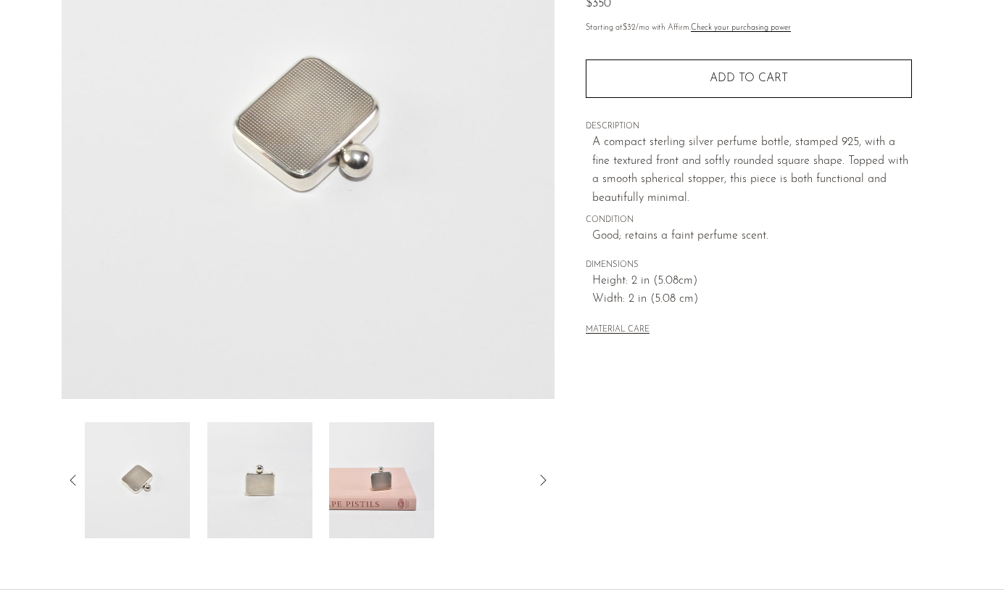
click at [258, 500] on img at bounding box center [259, 480] width 105 height 116
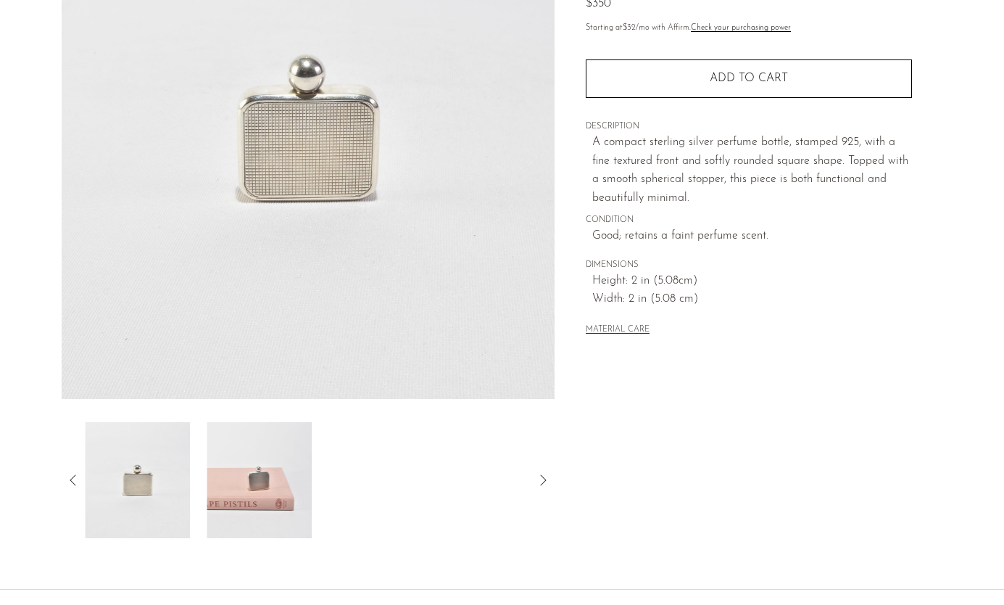
click at [259, 500] on img at bounding box center [259, 480] width 105 height 116
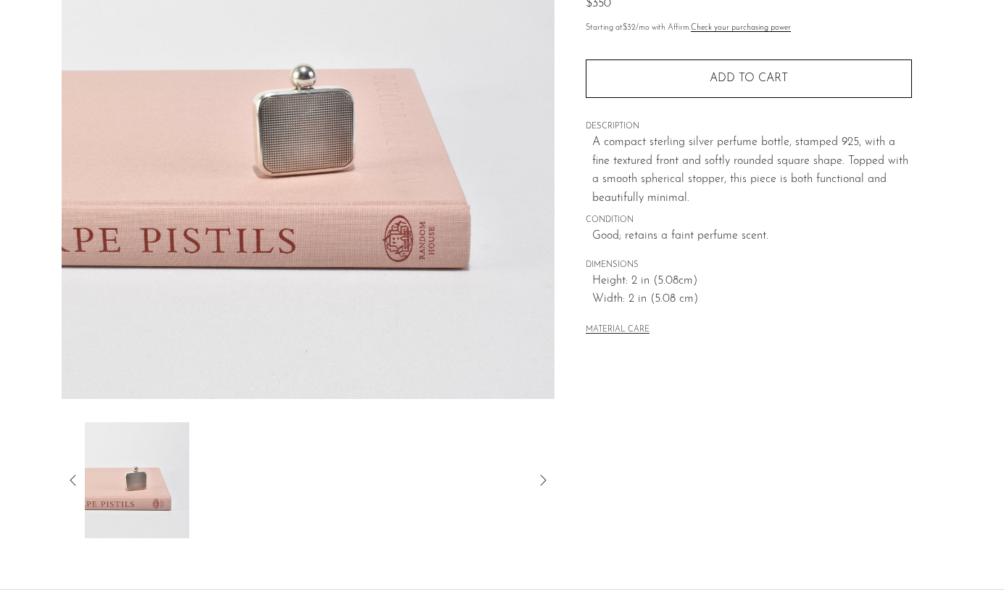
click at [75, 474] on icon at bounding box center [73, 479] width 17 height 17
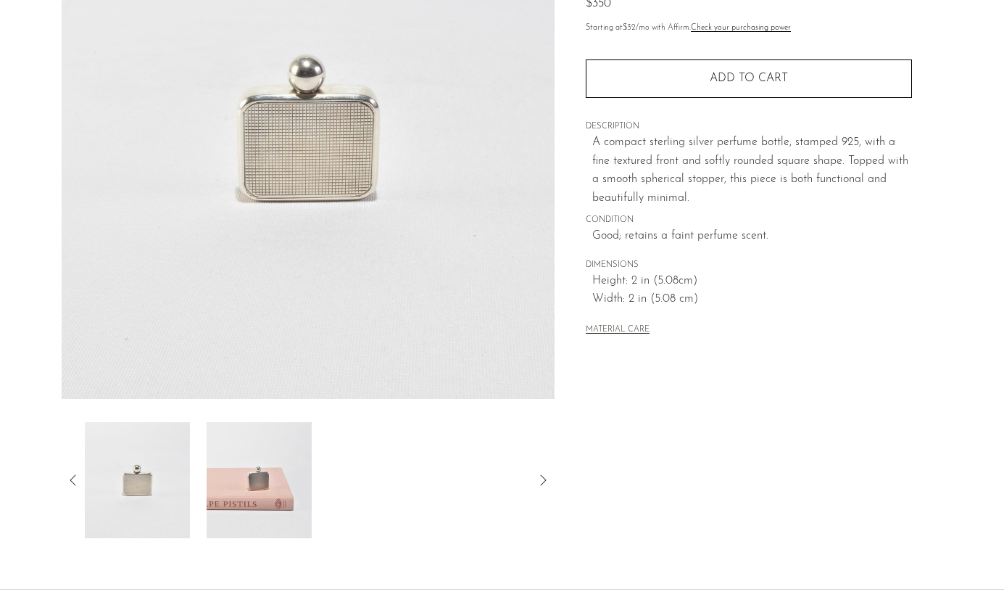
click at [139, 510] on img at bounding box center [136, 480] width 105 height 116
click at [72, 478] on icon at bounding box center [73, 479] width 6 height 11
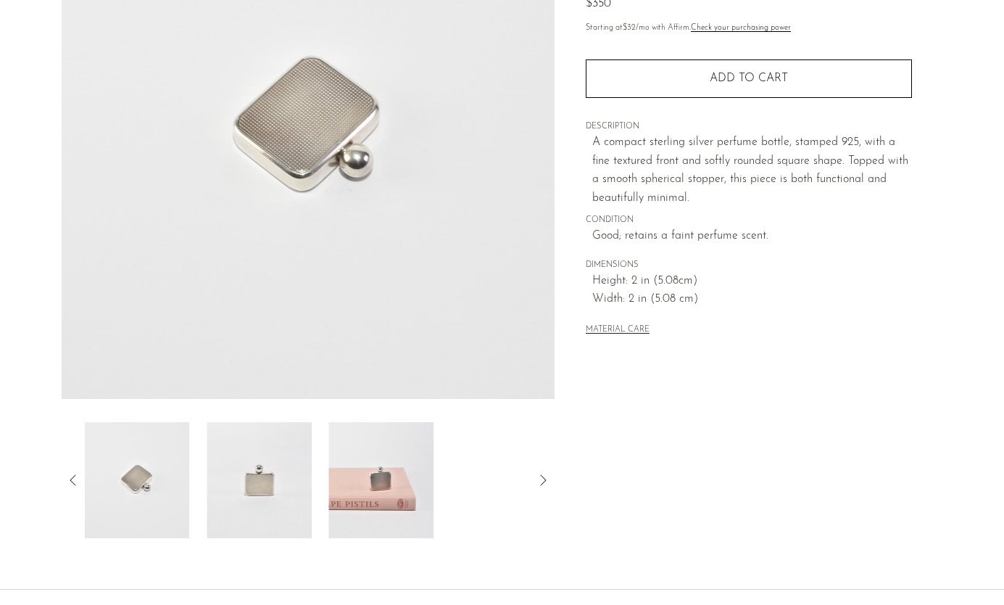
click at [143, 500] on img at bounding box center [136, 480] width 105 height 116
click at [78, 473] on icon at bounding box center [73, 479] width 17 height 17
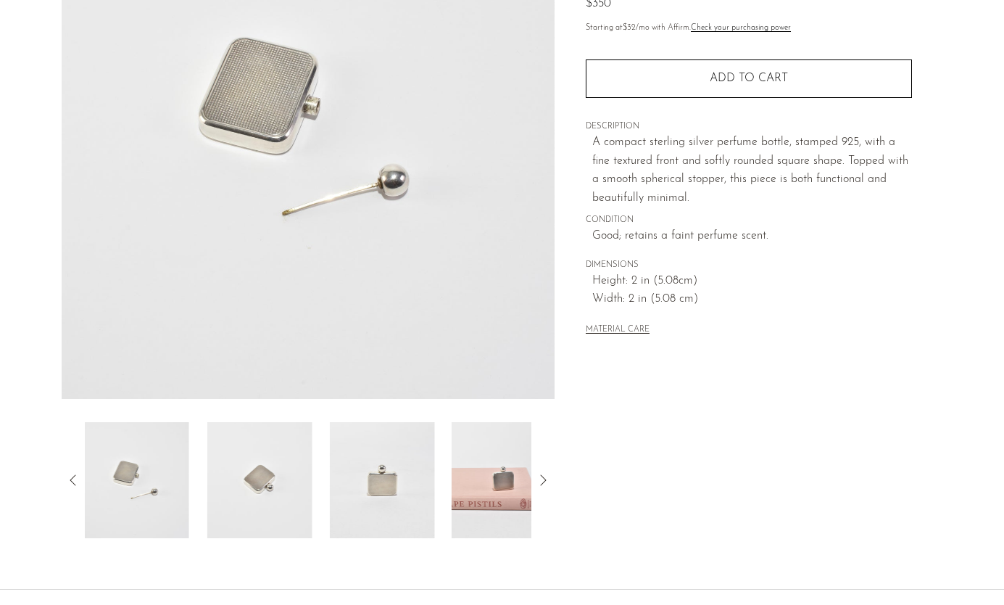
click at [138, 492] on img at bounding box center [136, 480] width 105 height 116
click at [77, 476] on icon at bounding box center [73, 479] width 17 height 17
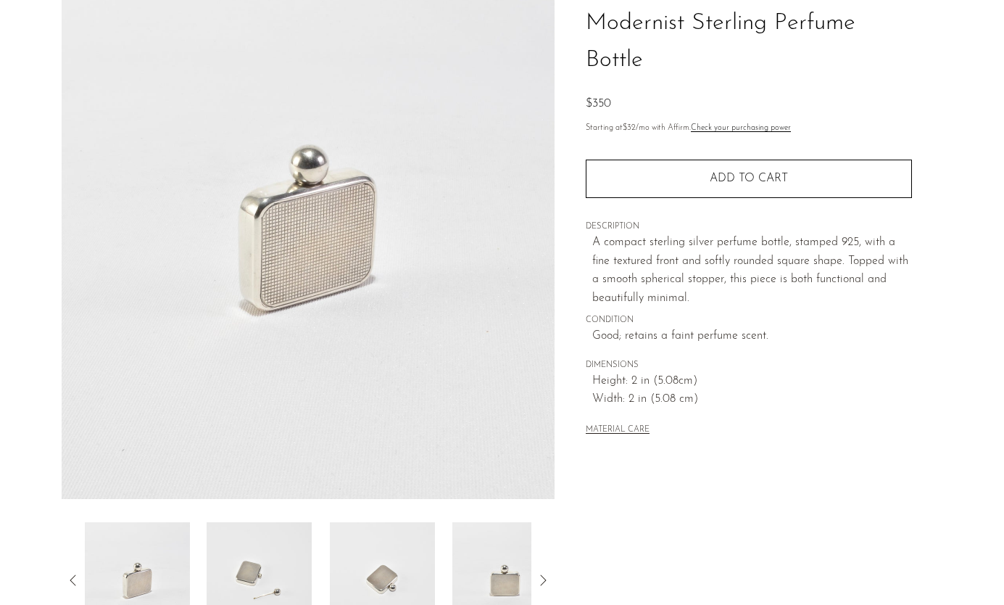
scroll to position [120, 0]
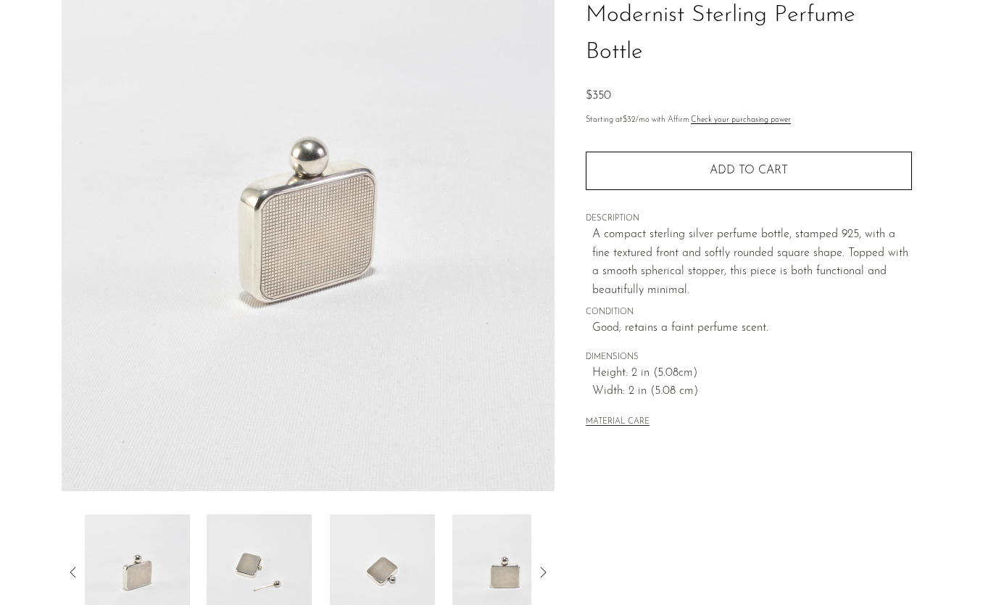
click at [130, 571] on img at bounding box center [137, 572] width 105 height 116
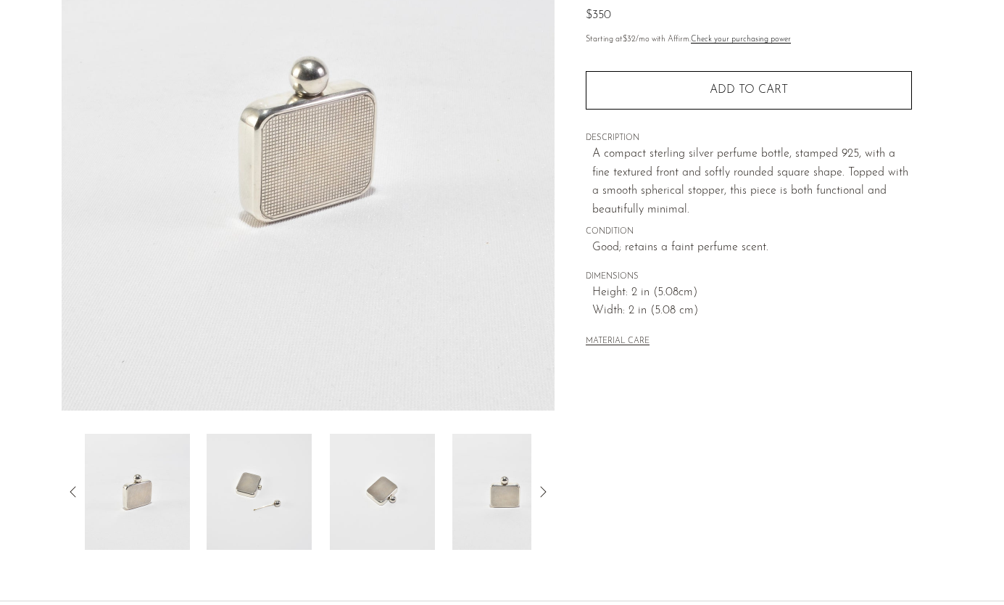
scroll to position [202, 0]
click at [244, 524] on img at bounding box center [259, 490] width 105 height 116
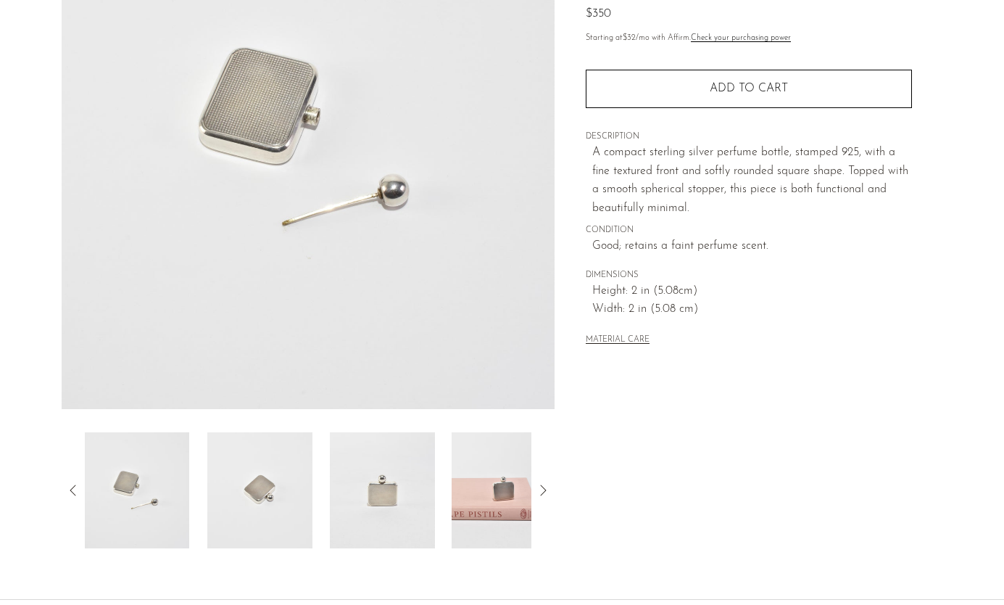
click at [267, 477] on img at bounding box center [259, 490] width 105 height 116
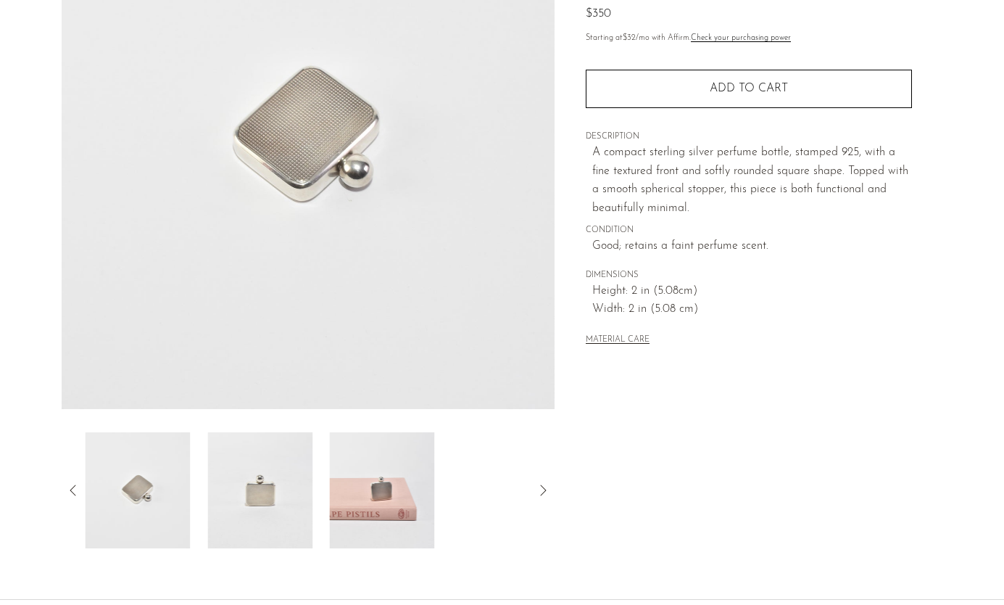
click at [267, 477] on img at bounding box center [259, 490] width 105 height 116
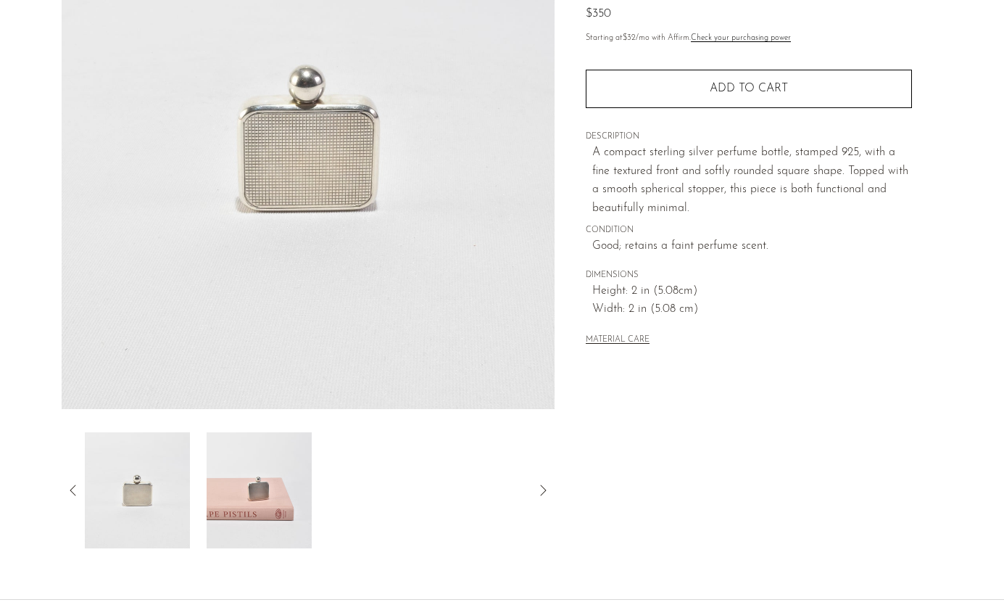
click at [294, 484] on img at bounding box center [259, 490] width 105 height 116
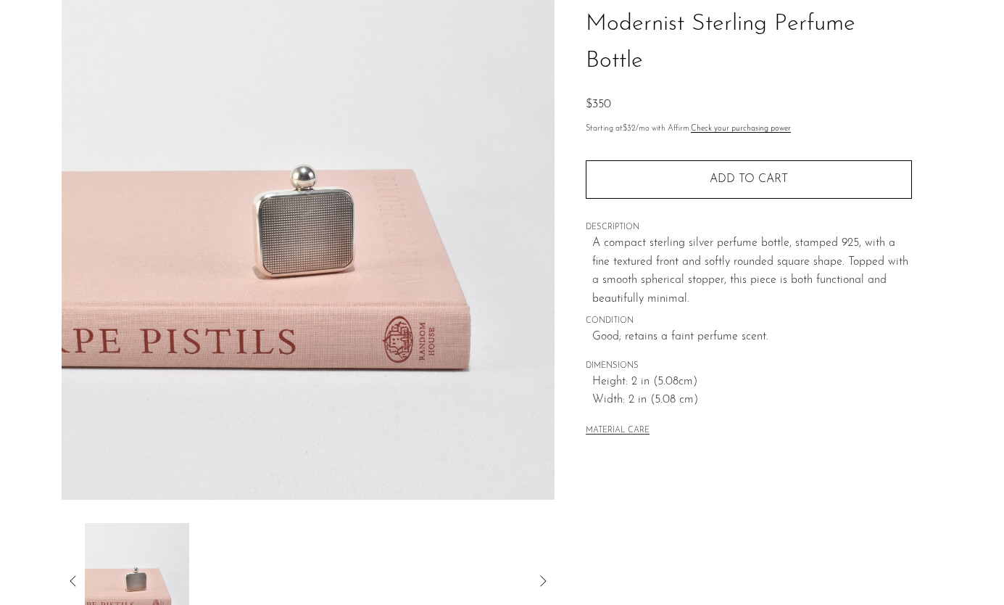
scroll to position [111, 0]
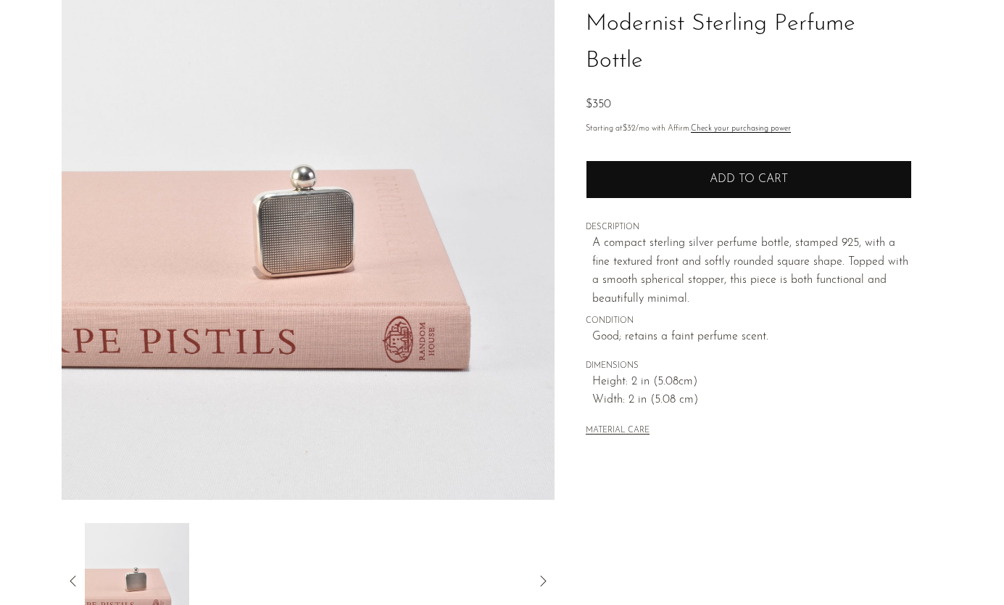
click at [763, 187] on button "Add to cart" at bounding box center [749, 179] width 326 height 38
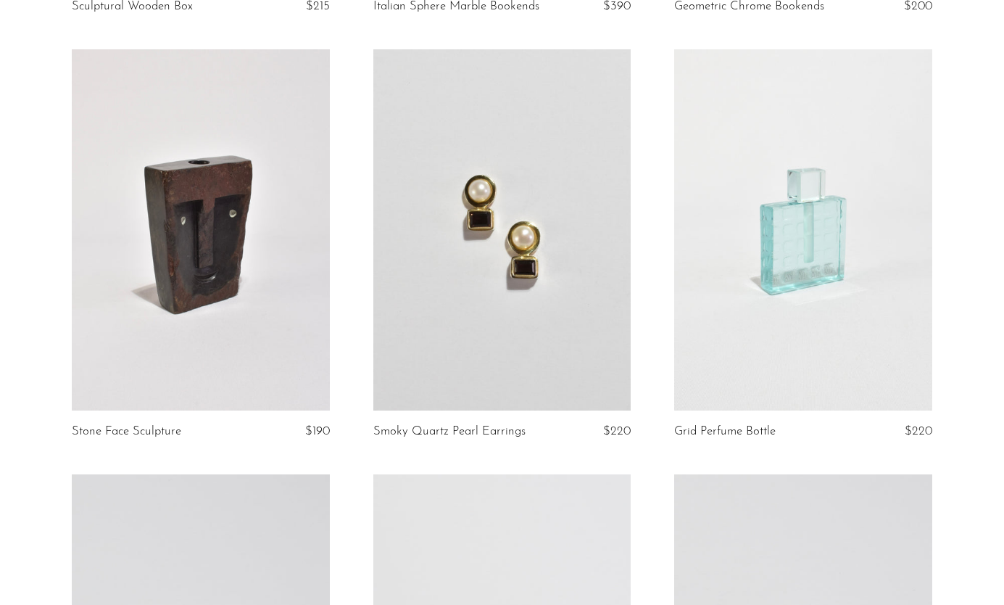
scroll to position [2209, 0]
click at [802, 299] on link at bounding box center [802, 229] width 257 height 361
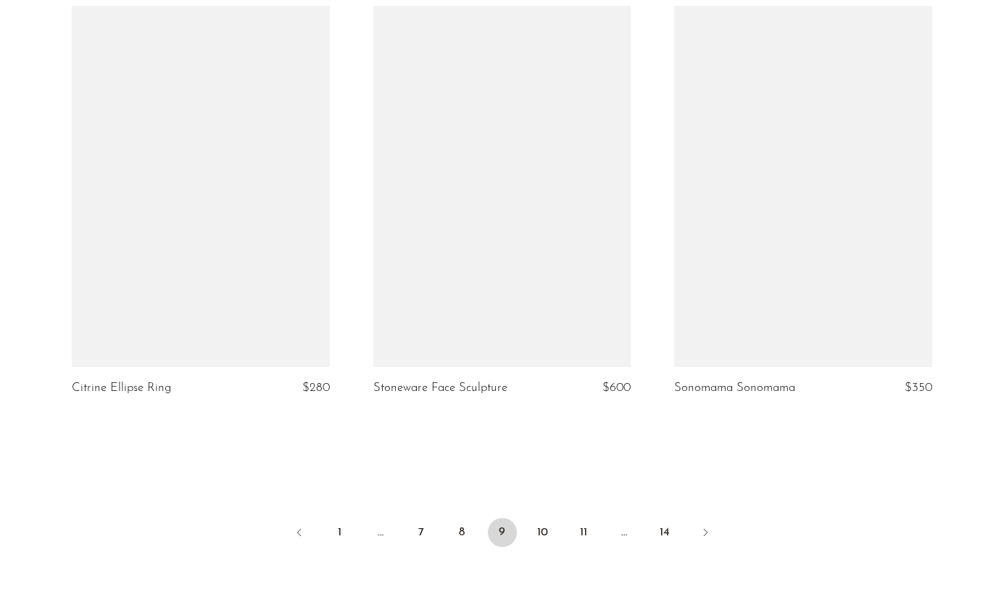
scroll to position [4820, 0]
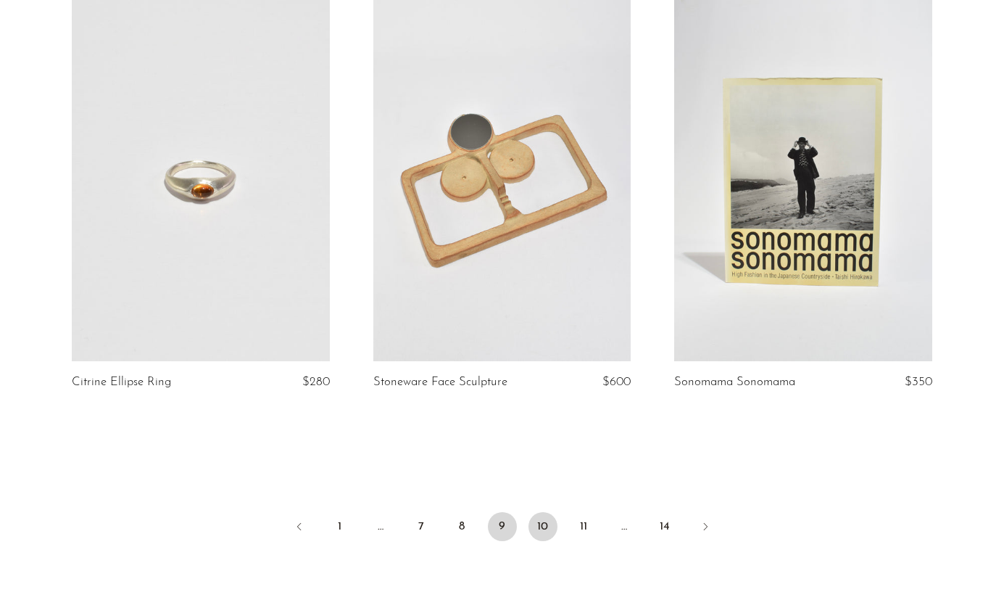
click at [538, 529] on link "10" at bounding box center [543, 526] width 29 height 29
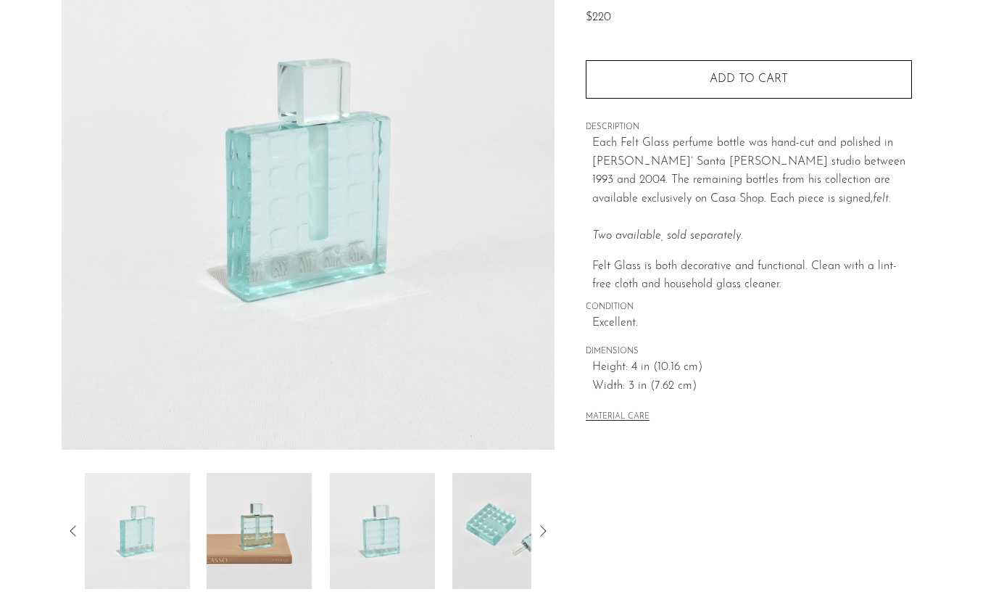
scroll to position [176, 0]
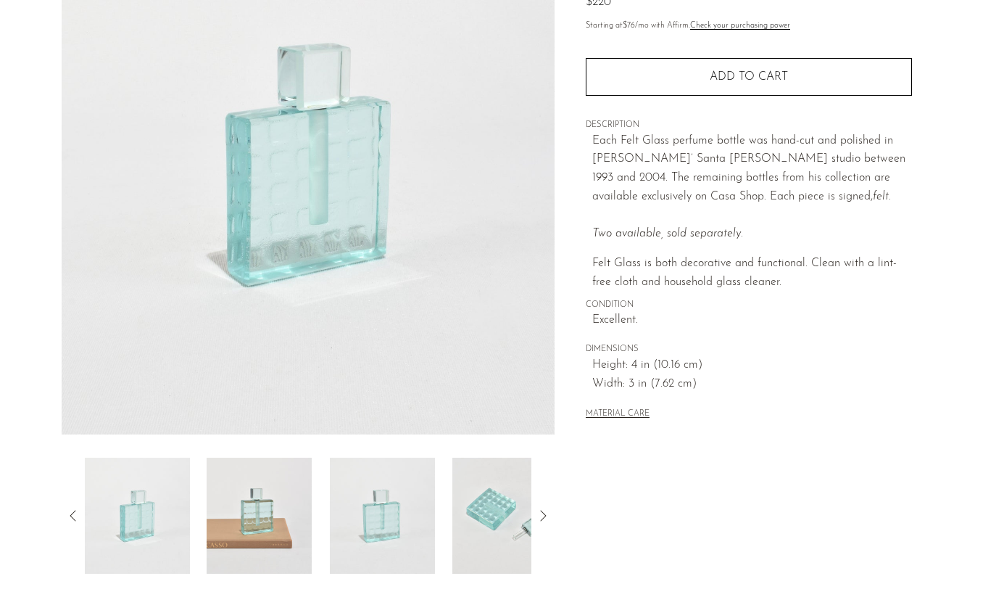
click at [257, 515] on img at bounding box center [259, 515] width 105 height 116
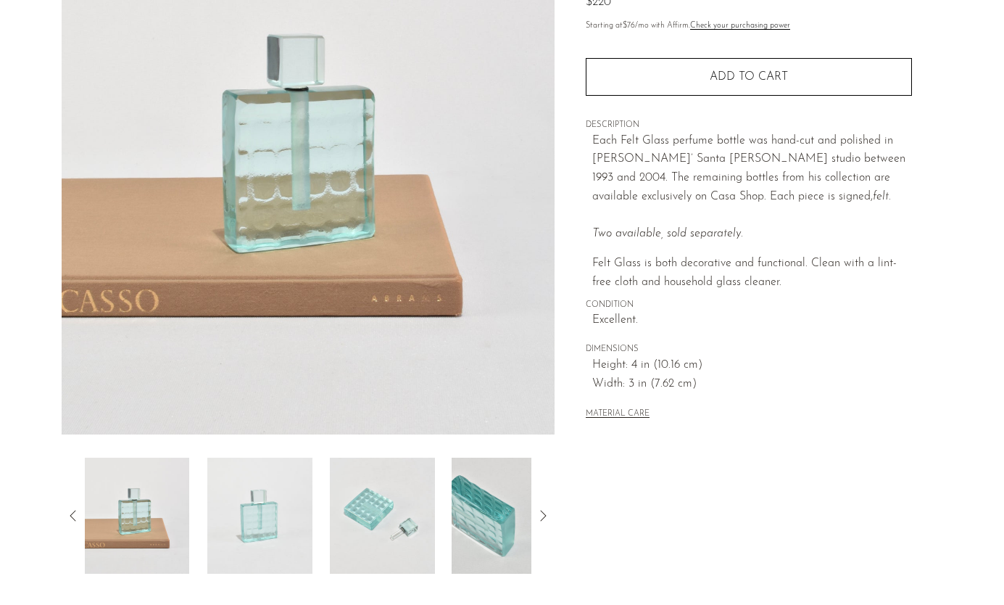
click at [269, 515] on img at bounding box center [259, 515] width 105 height 116
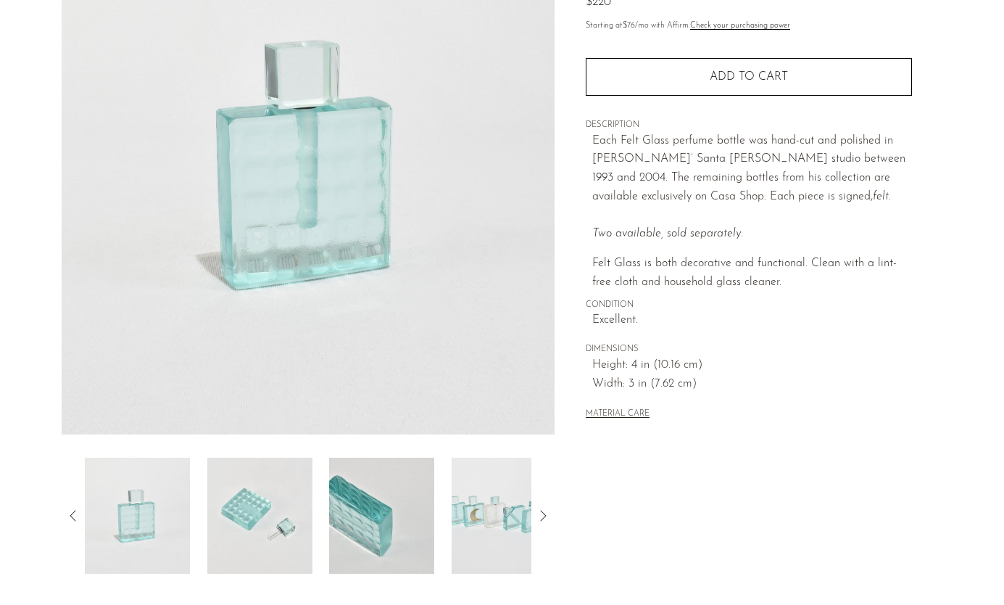
click at [289, 515] on img at bounding box center [259, 515] width 105 height 116
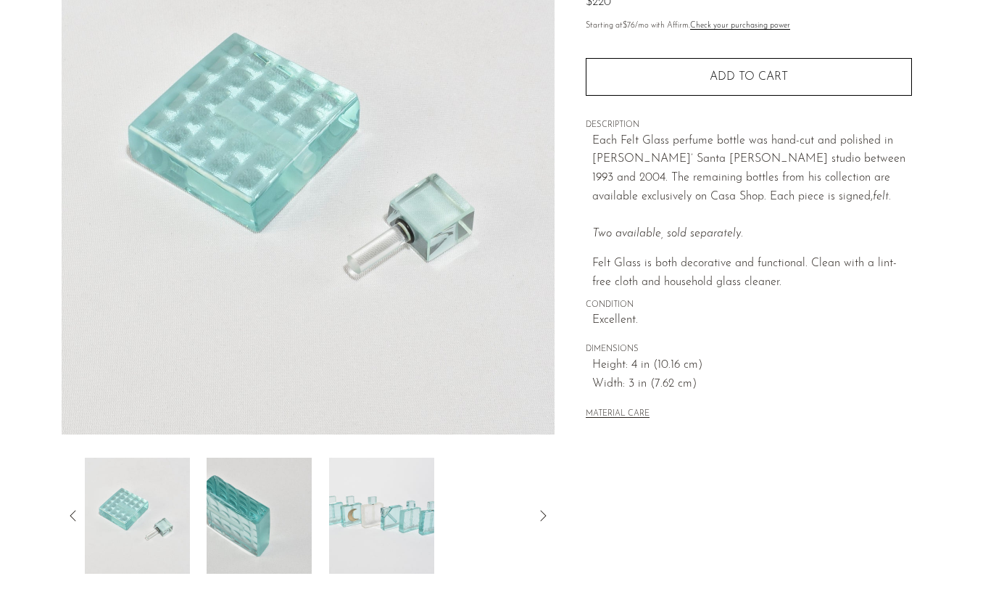
click at [275, 511] on img at bounding box center [259, 515] width 105 height 116
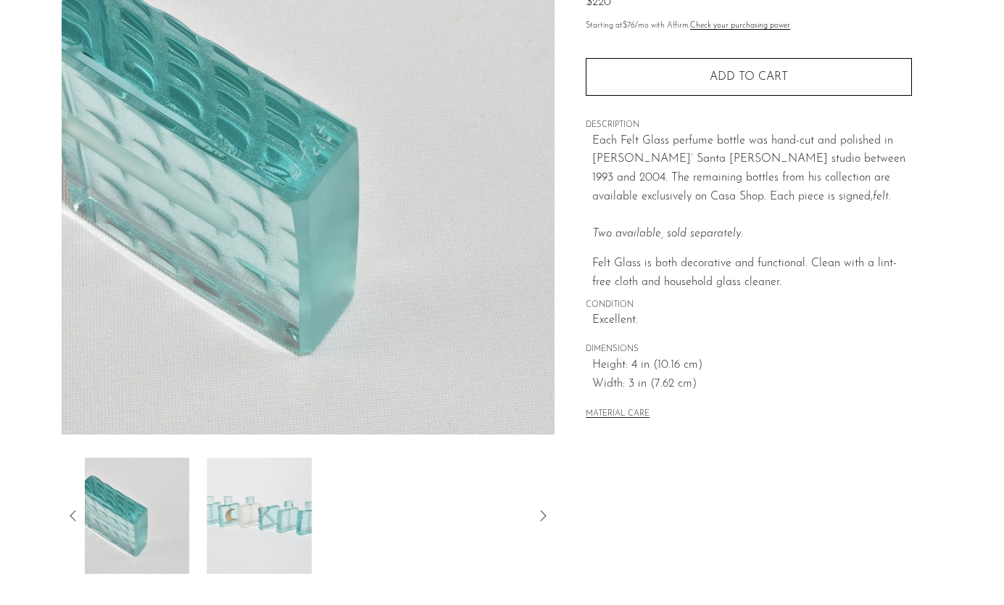
click at [275, 511] on img at bounding box center [259, 515] width 105 height 116
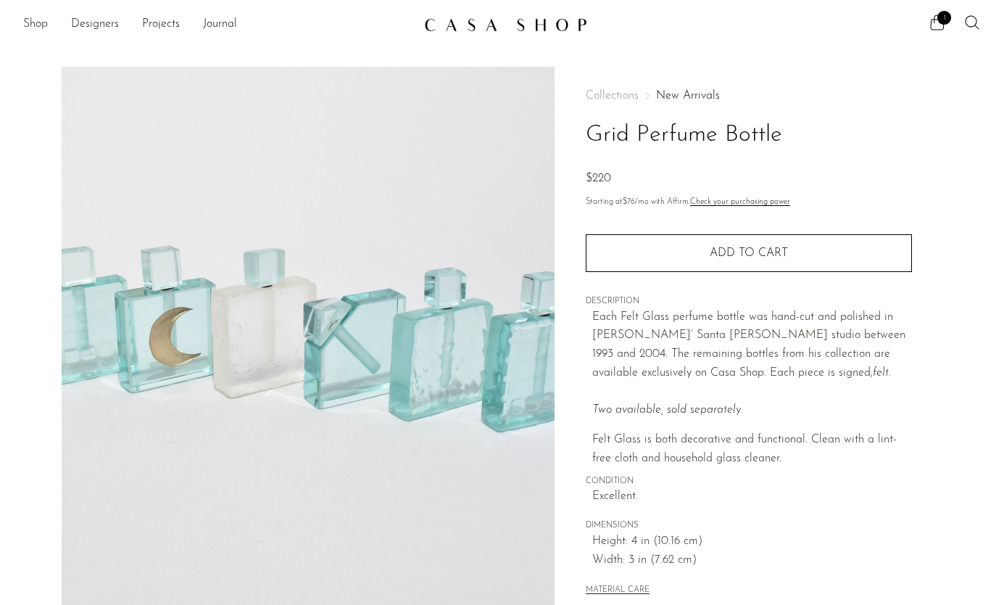
scroll to position [0, 0]
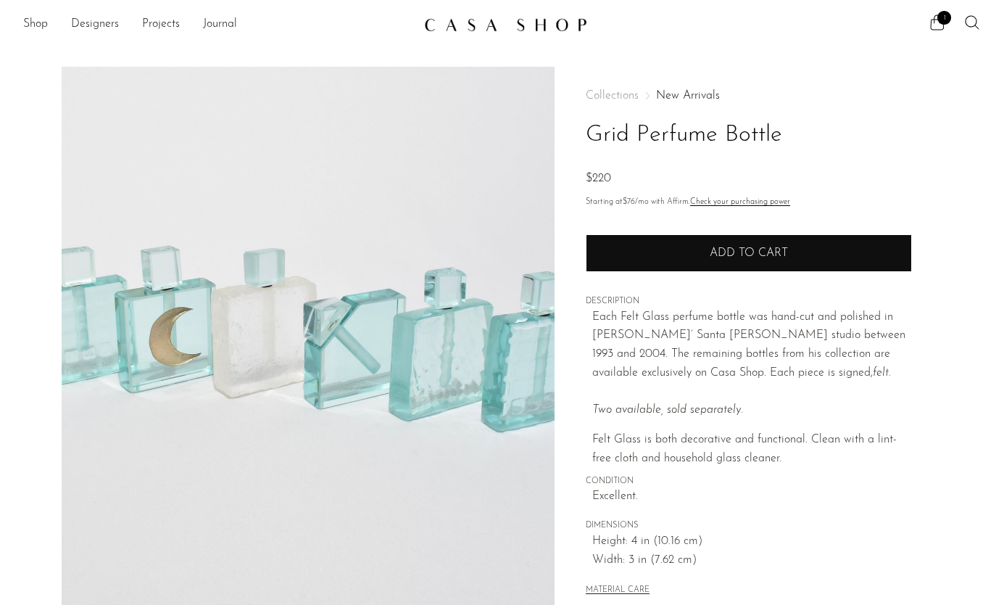
click at [729, 234] on button "Add to cart" at bounding box center [749, 253] width 326 height 38
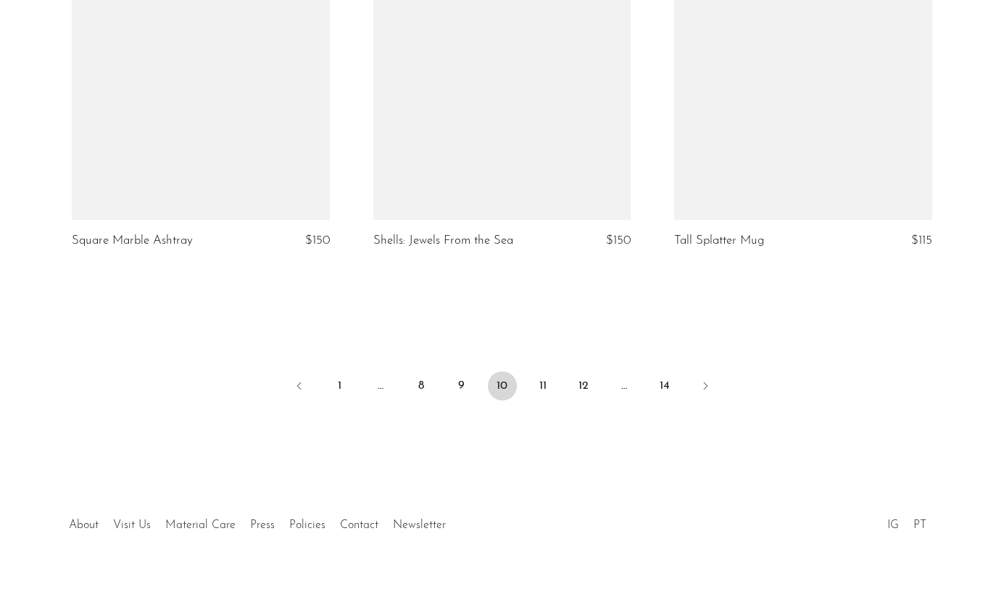
scroll to position [4973, 0]
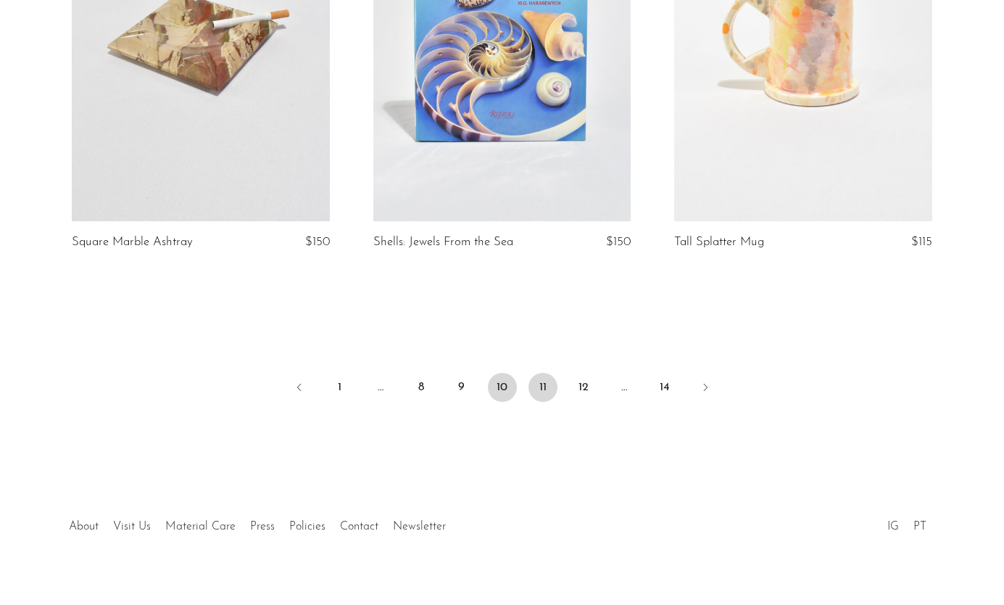
click at [544, 373] on link "11" at bounding box center [543, 387] width 29 height 29
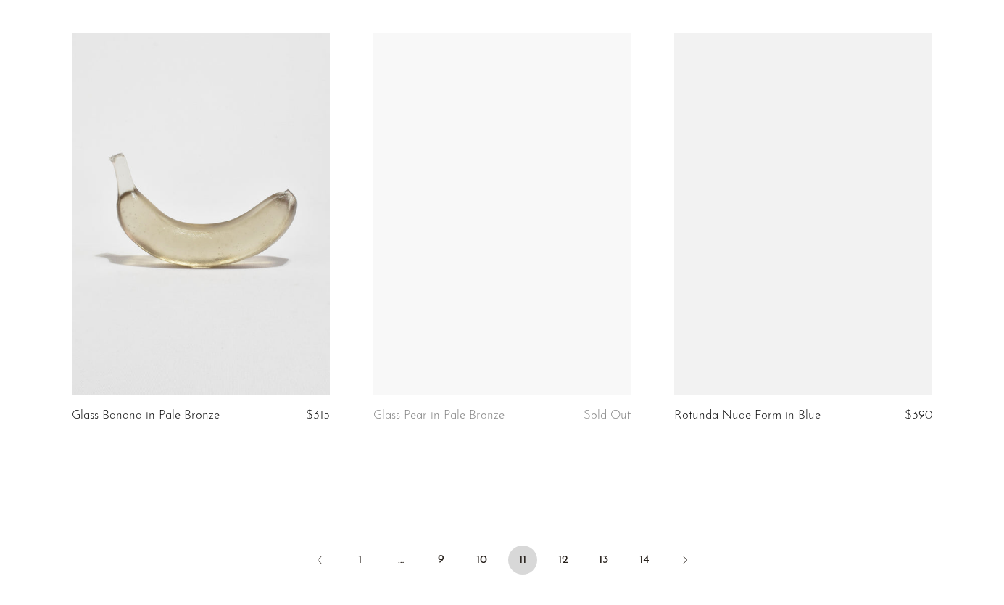
scroll to position [4838, 0]
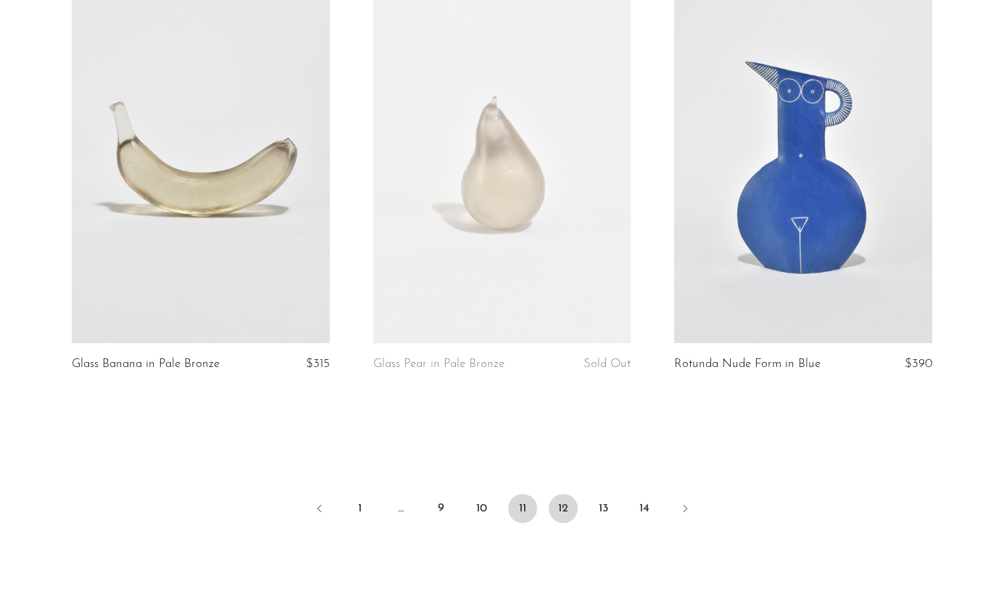
click at [566, 509] on link "12" at bounding box center [563, 508] width 29 height 29
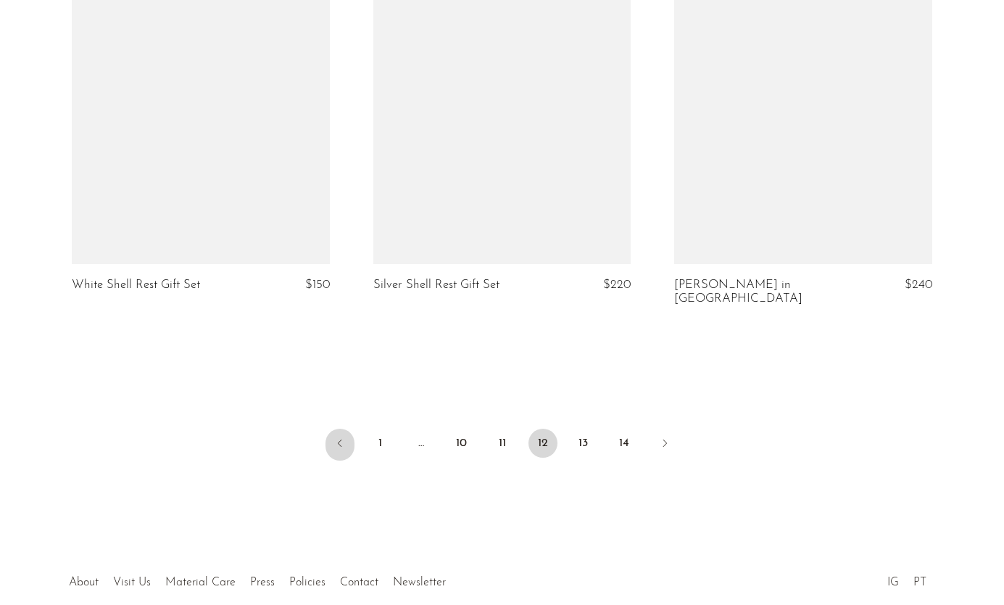
scroll to position [4962, 0]
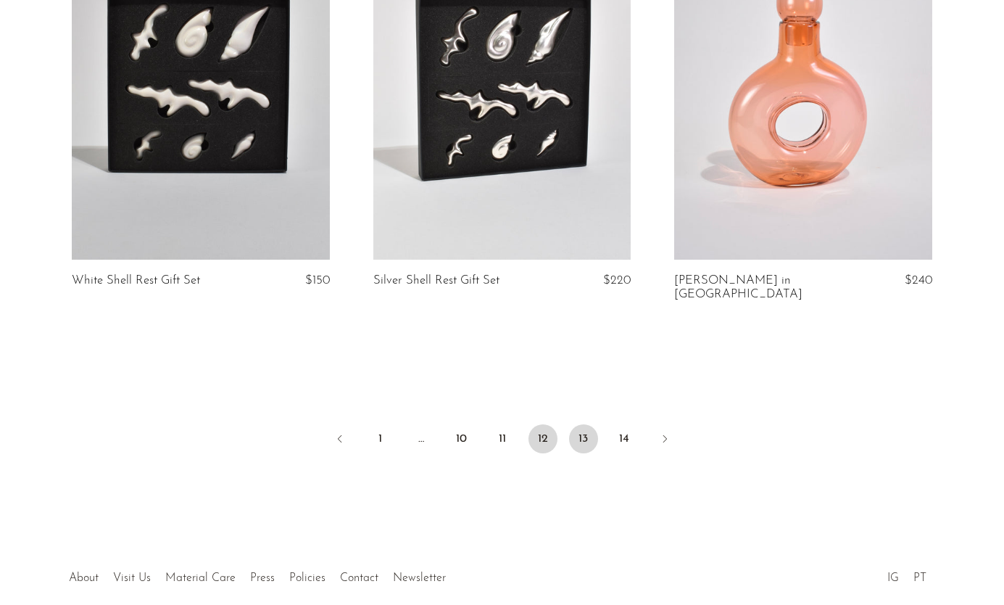
click at [585, 424] on link "13" at bounding box center [583, 438] width 29 height 29
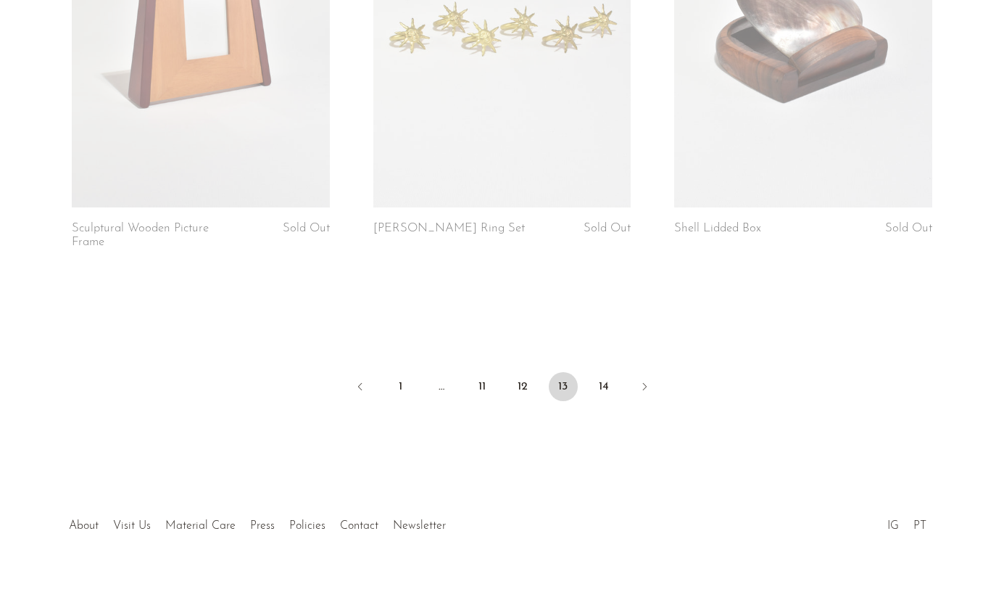
scroll to position [4986, 0]
click at [612, 373] on link "14" at bounding box center [603, 387] width 29 height 29
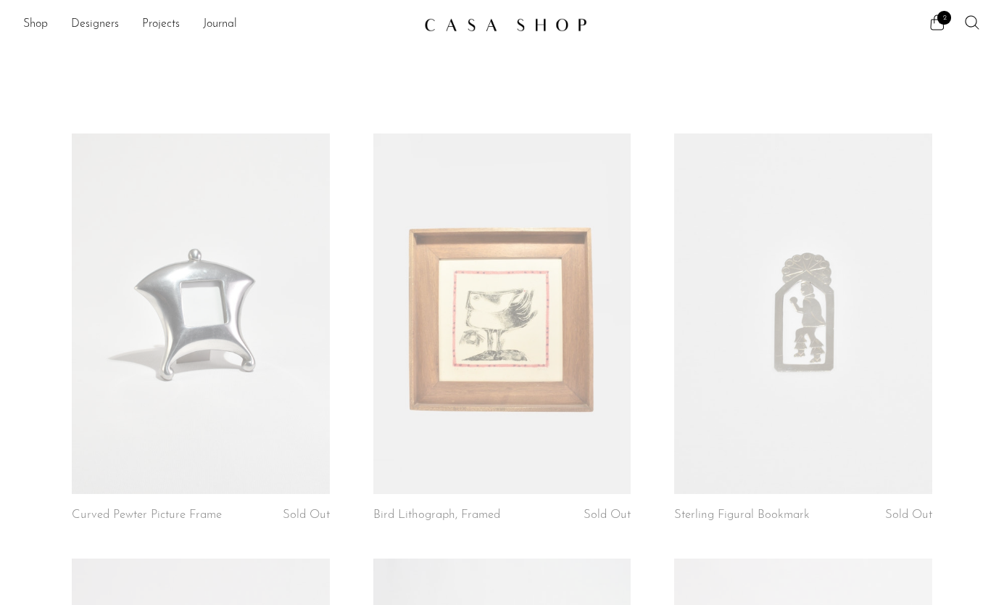
click at [941, 31] on ul "2" at bounding box center [955, 25] width 52 height 22
click at [940, 20] on span "2" at bounding box center [944, 18] width 14 height 14
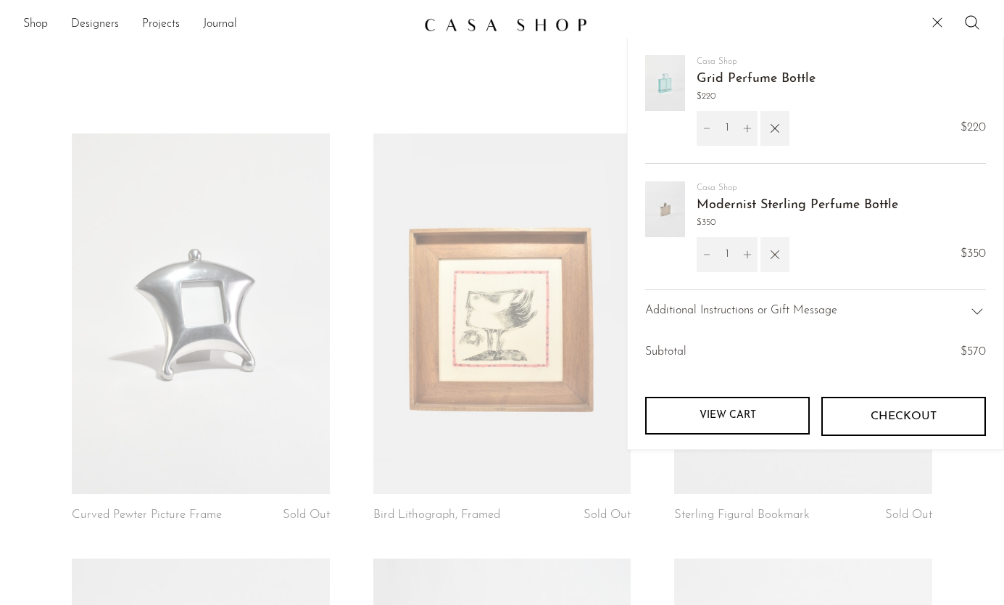
click at [775, 252] on icon "button" at bounding box center [775, 254] width 16 height 16
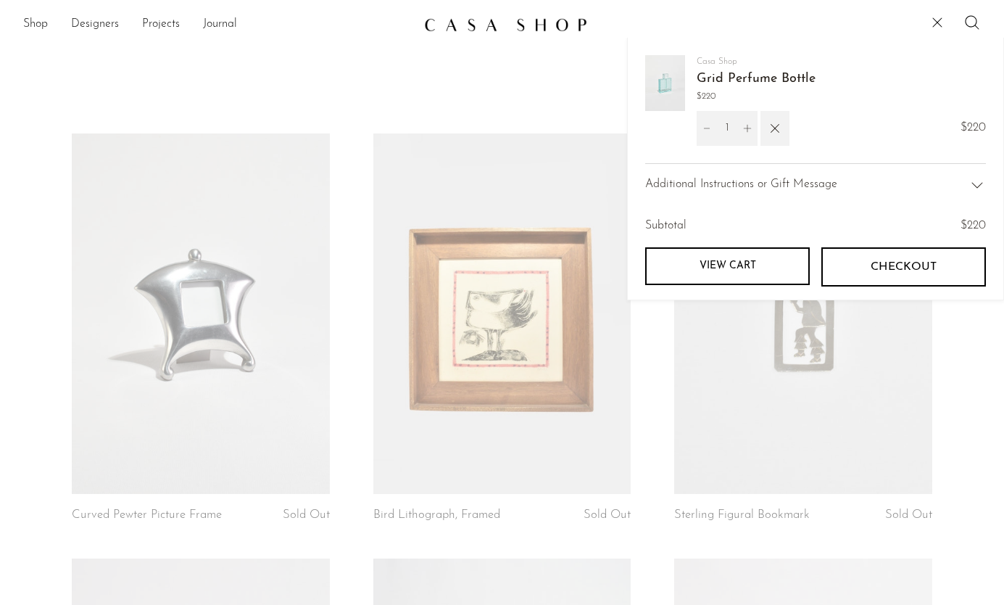
click at [665, 88] on img at bounding box center [665, 83] width 40 height 56
click at [724, 80] on link "Grid Perfume Bottle" at bounding box center [756, 78] width 119 height 13
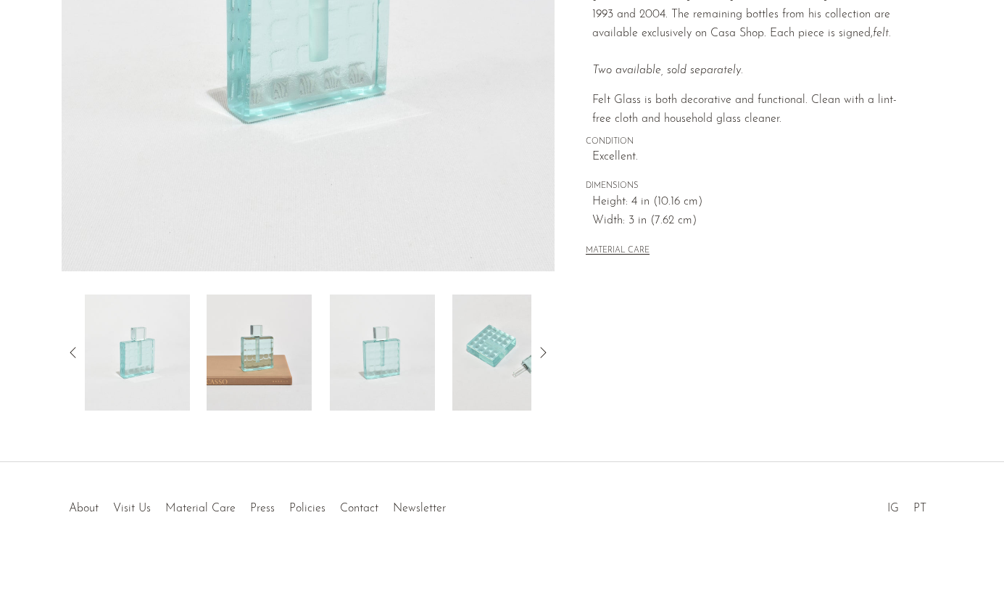
scroll to position [339, 0]
click at [502, 357] on img at bounding box center [504, 352] width 105 height 116
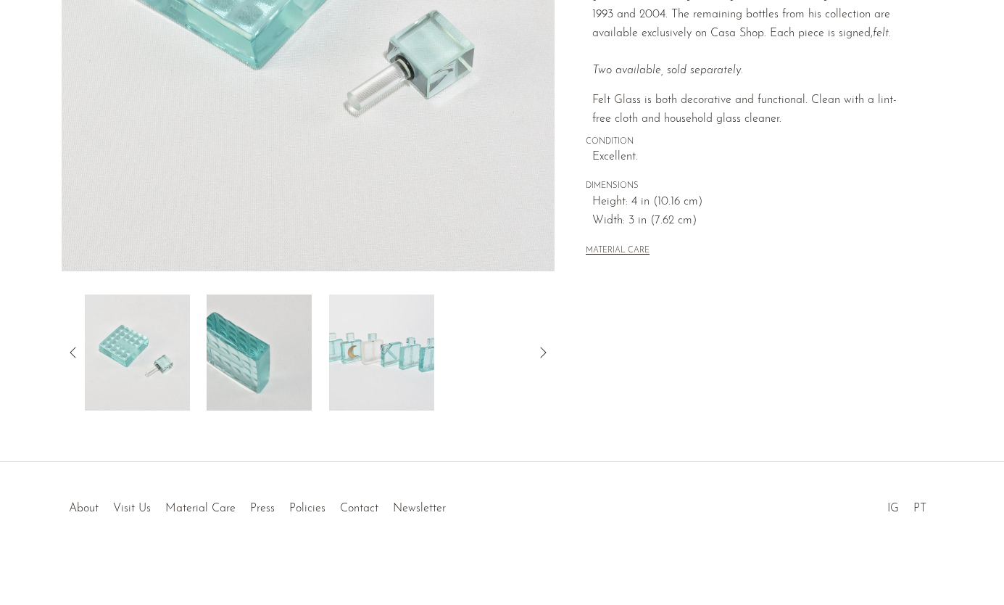
click at [405, 327] on img at bounding box center [381, 352] width 105 height 116
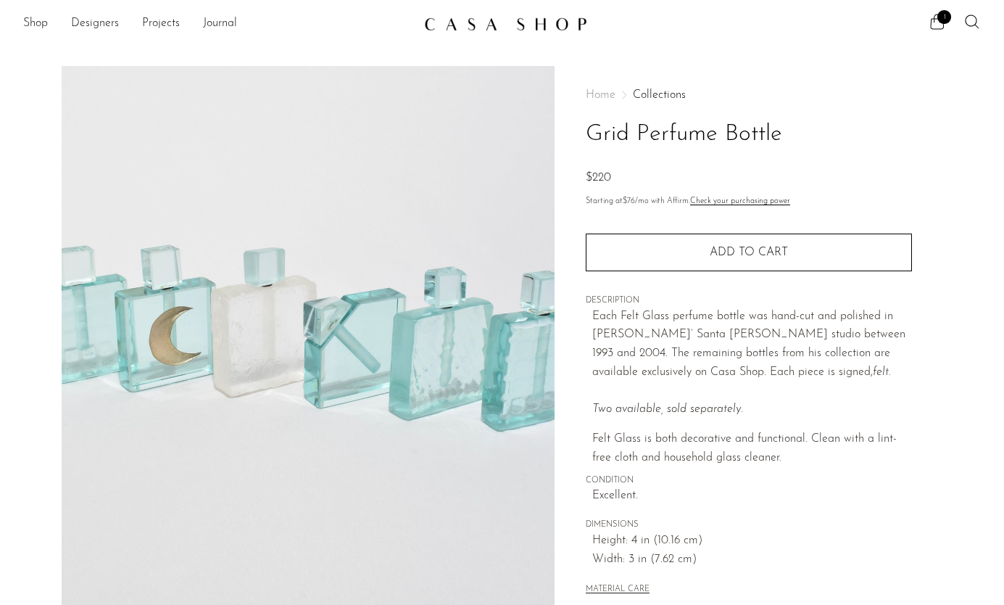
scroll to position [1, 0]
click at [44, 20] on link "Shop" at bounding box center [35, 23] width 25 height 19
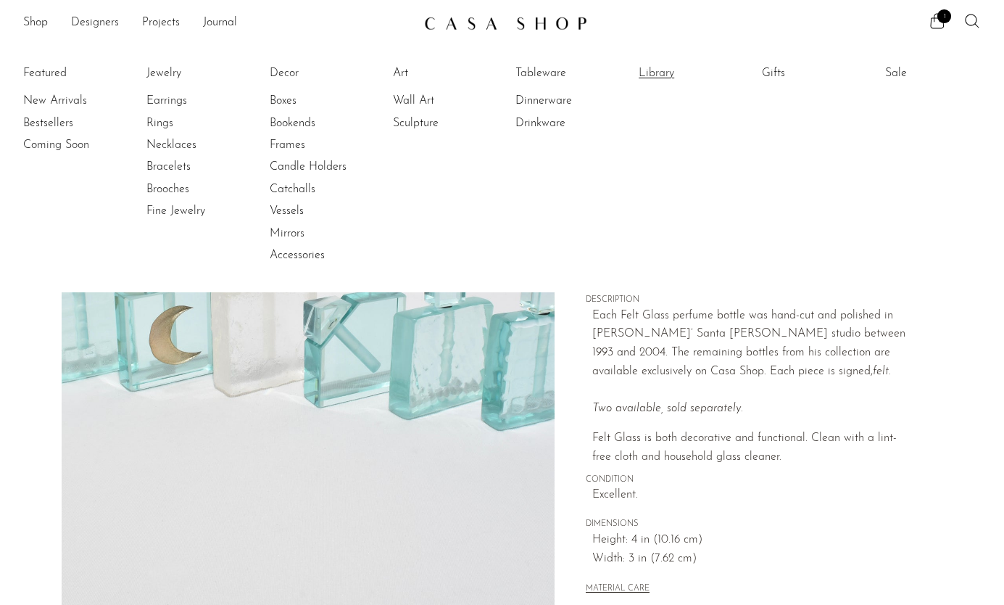
click at [660, 73] on link "Library" at bounding box center [693, 73] width 109 height 16
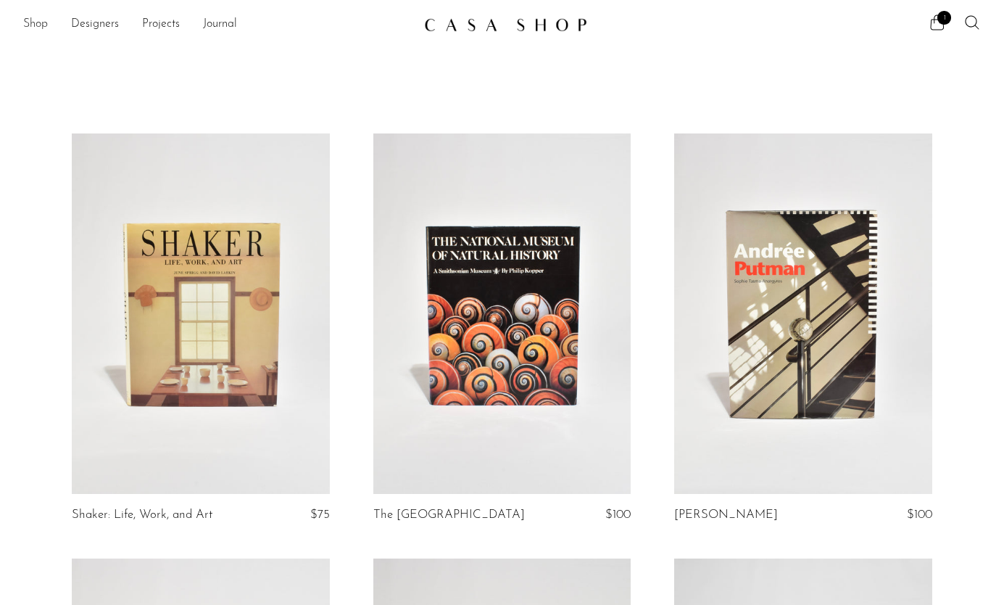
click at [41, 22] on link "Shop" at bounding box center [35, 24] width 25 height 19
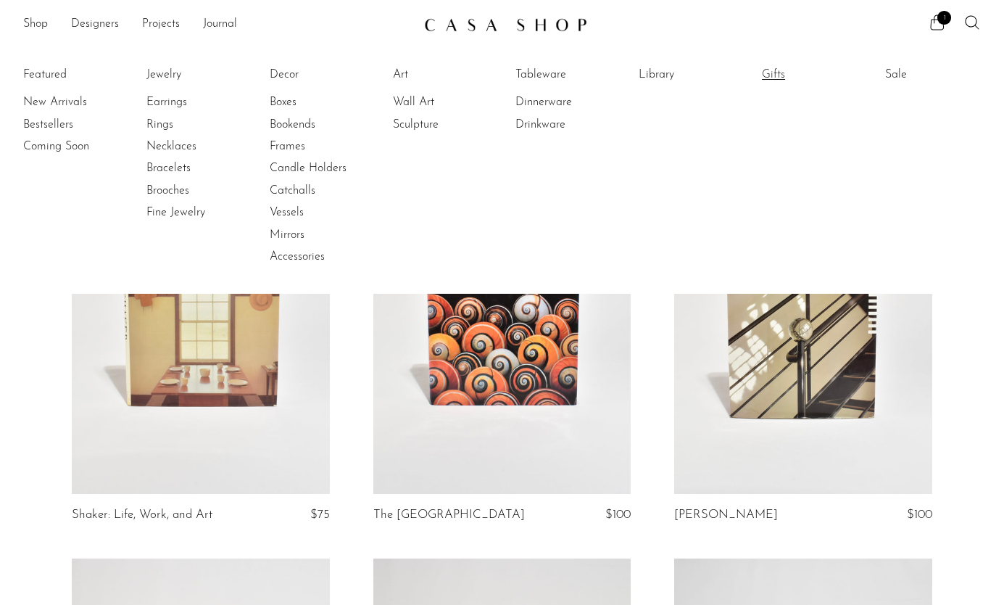
click at [779, 70] on link "Gifts" at bounding box center [816, 75] width 109 height 16
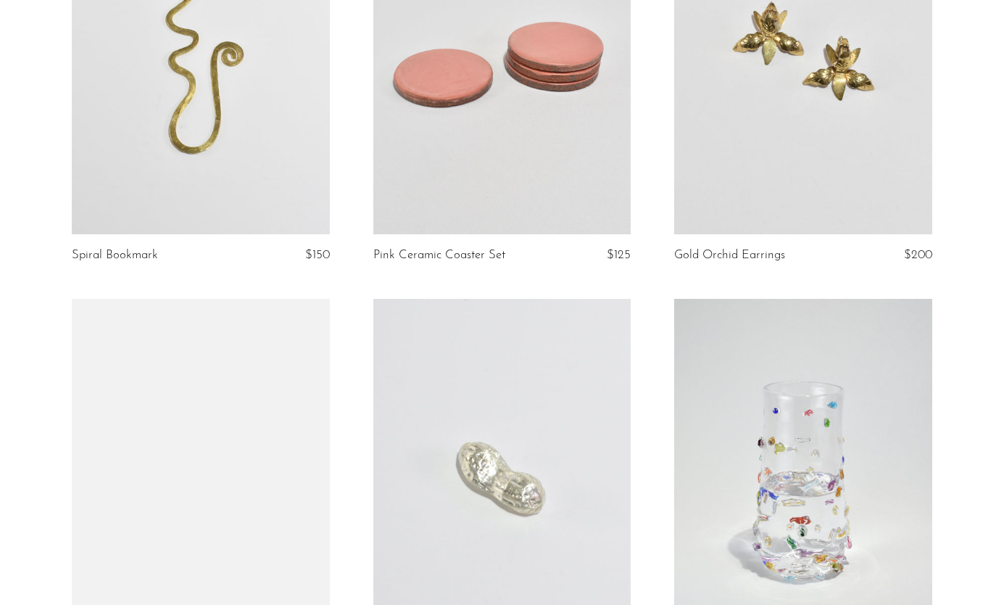
scroll to position [4129, 0]
